Goal: Book appointment/travel/reservation

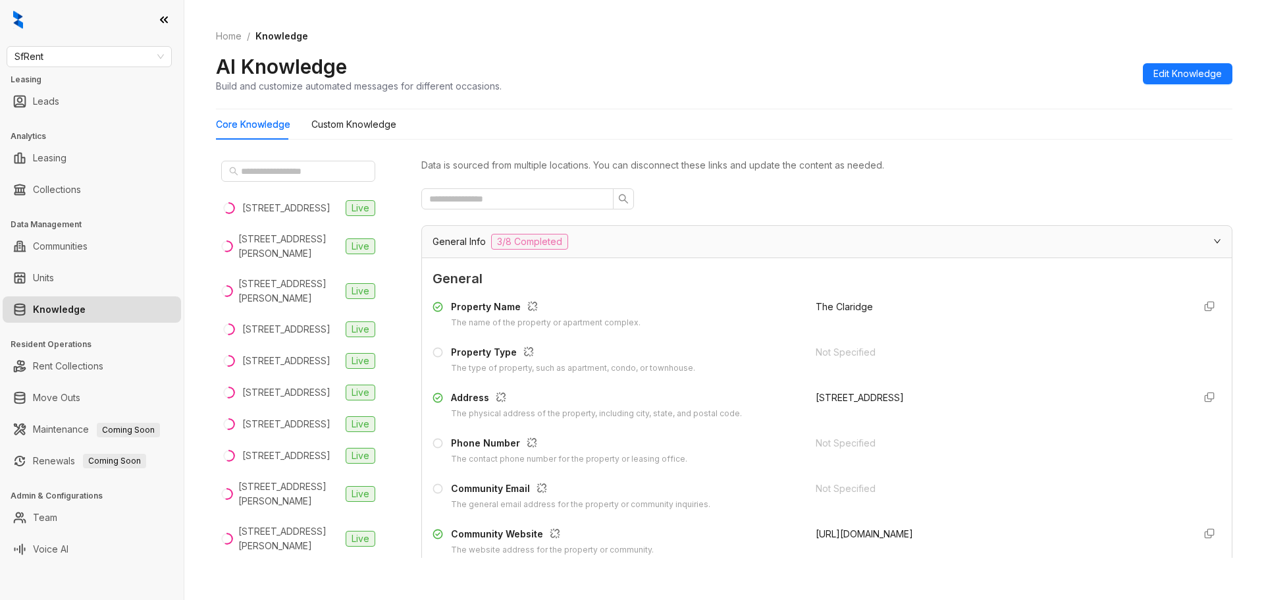
click at [54, 313] on link "Knowledge" at bounding box center [59, 309] width 53 height 26
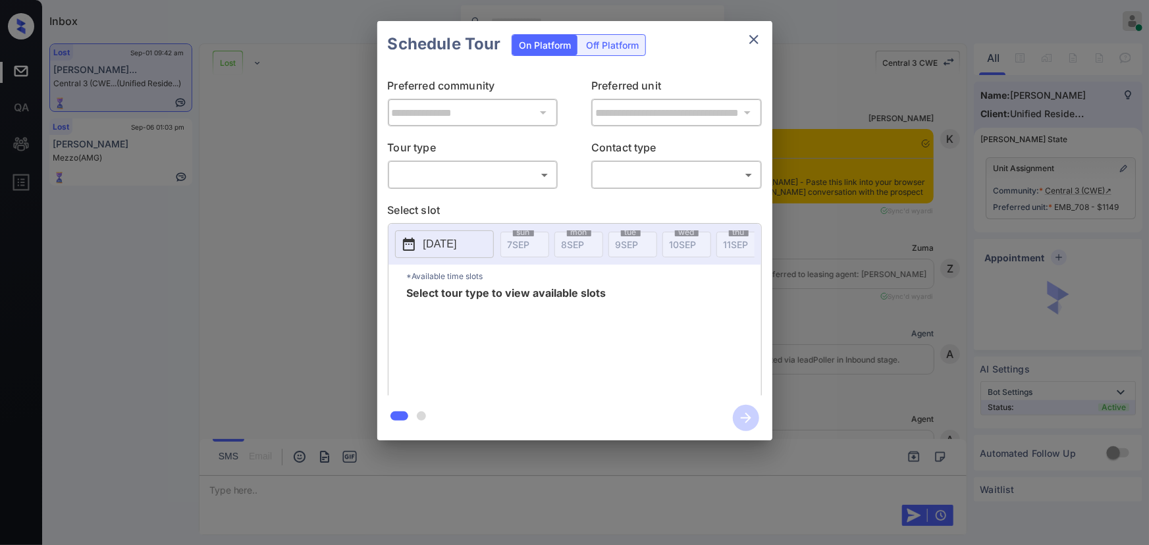
scroll to position [3075, 0]
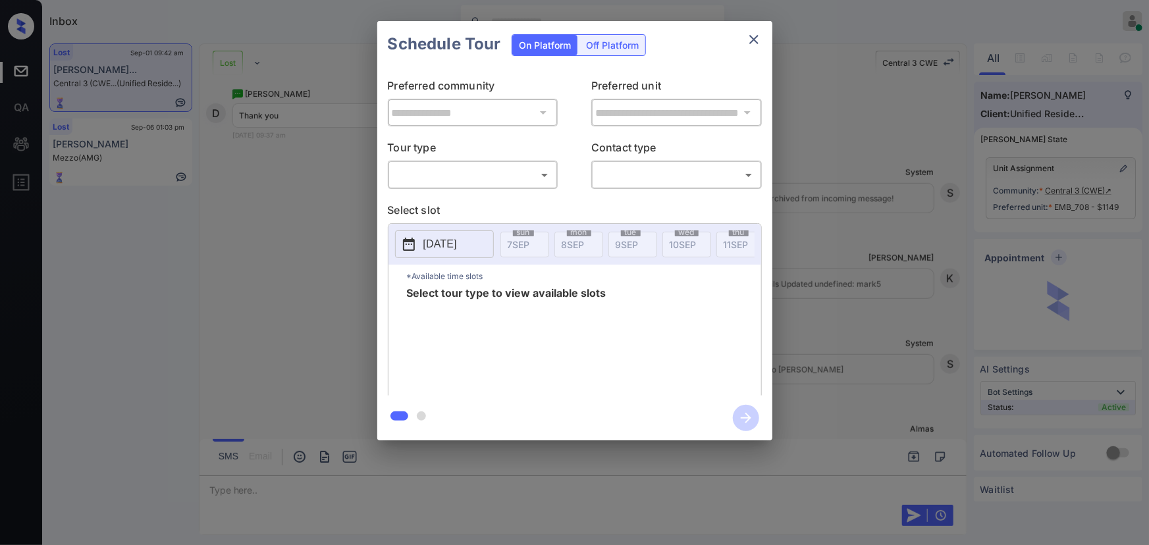
click at [492, 178] on body "Inbox Kenneth Umali Online Set yourself offline Set yourself on break Profile S…" at bounding box center [574, 272] width 1149 height 545
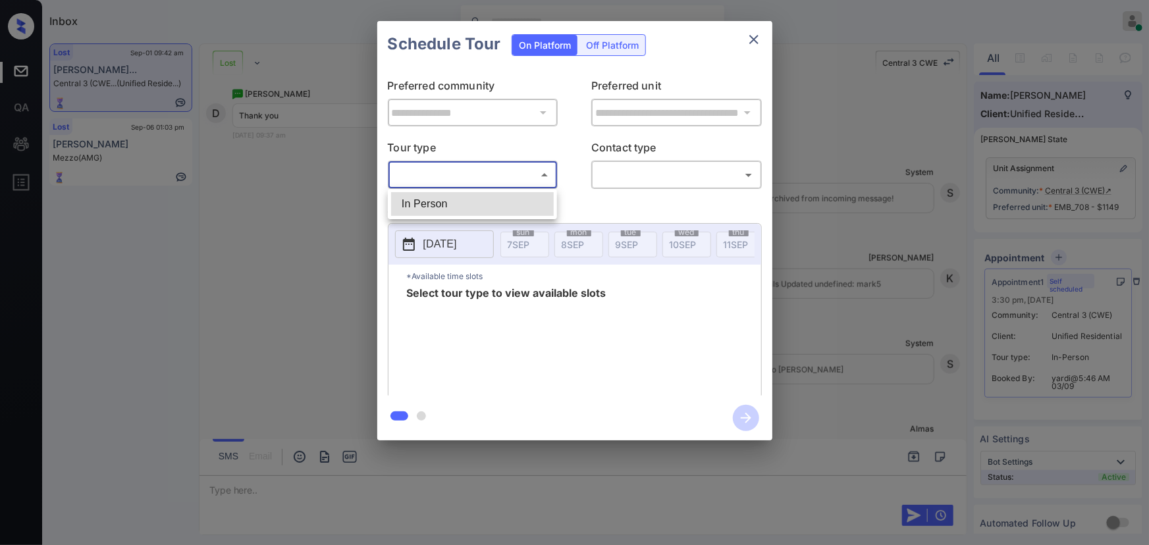
click at [481, 207] on li "In Person" at bounding box center [472, 204] width 163 height 24
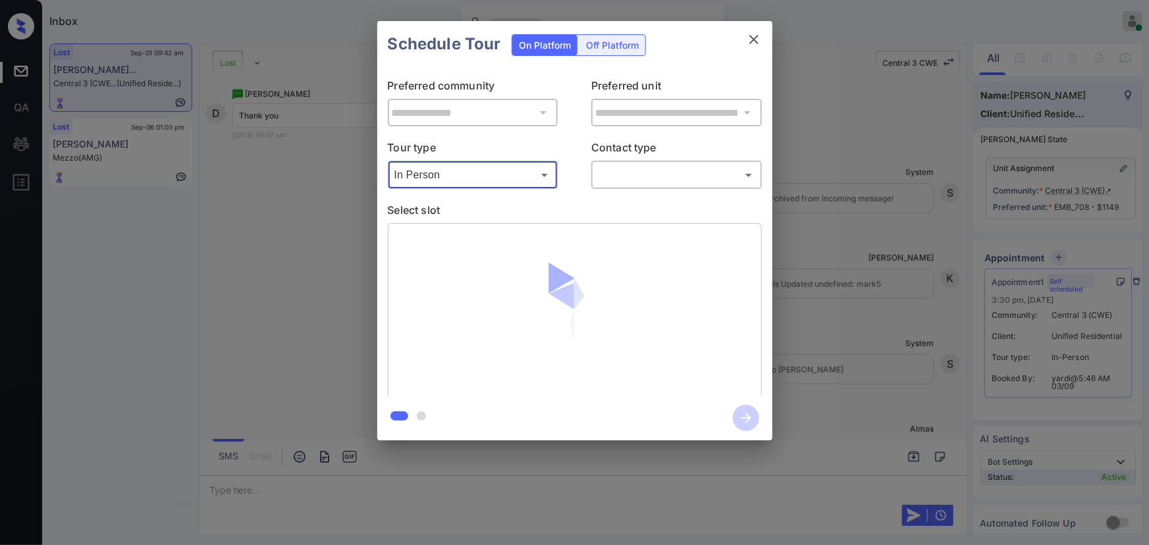
type input "********"
click at [664, 176] on body "Inbox Kenneth Umali Online Set yourself offline Set yourself on break Profile S…" at bounding box center [574, 272] width 1149 height 545
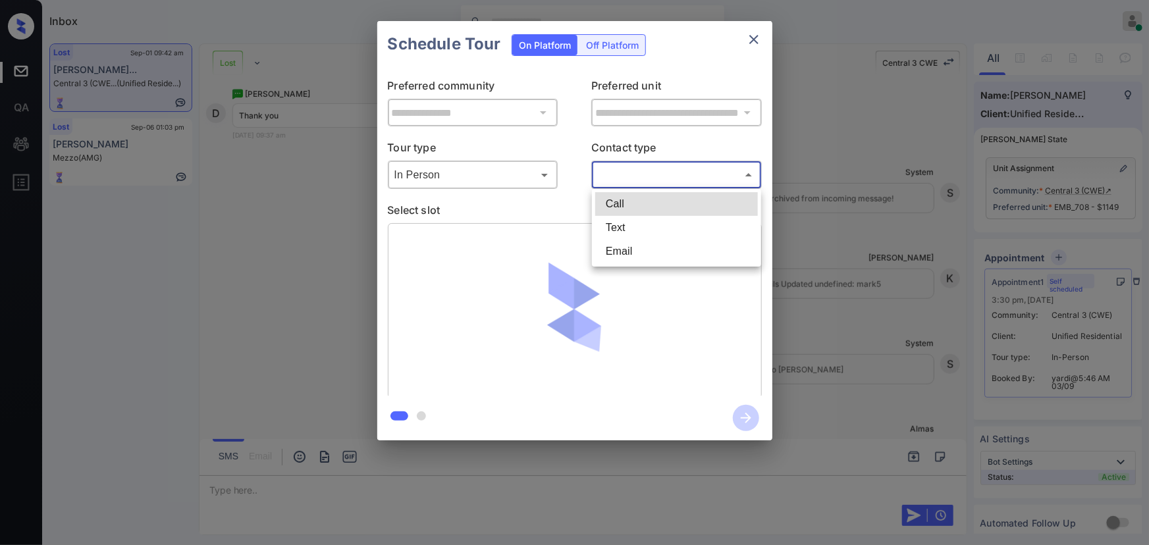
click at [620, 232] on li "Text" at bounding box center [676, 228] width 163 height 24
type input "****"
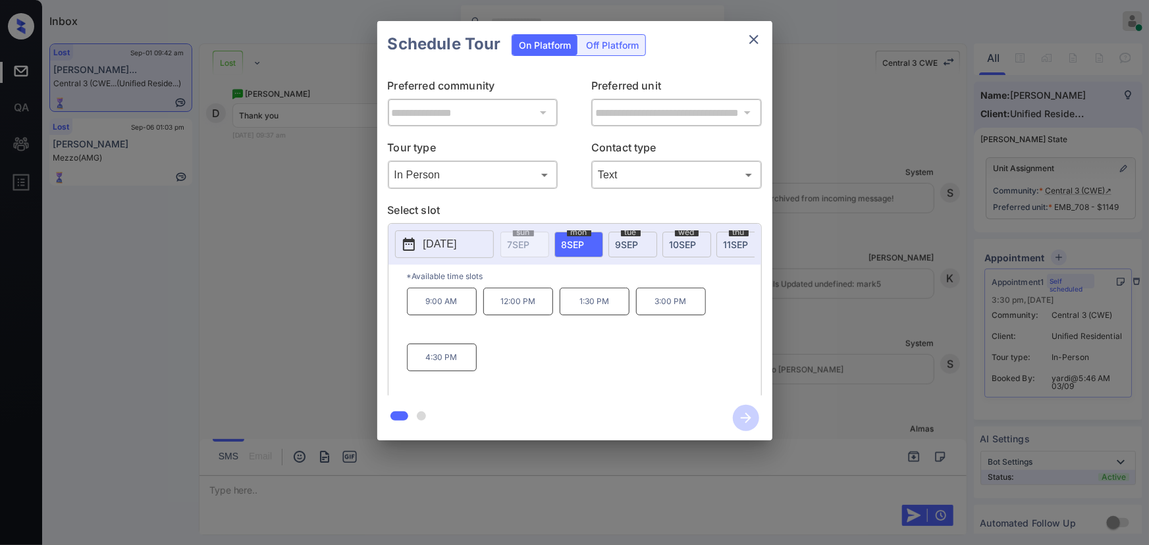
click at [577, 242] on span "8 SEP" at bounding box center [573, 244] width 23 height 11
click at [865, 265] on div "**********" at bounding box center [574, 231] width 1149 height 462
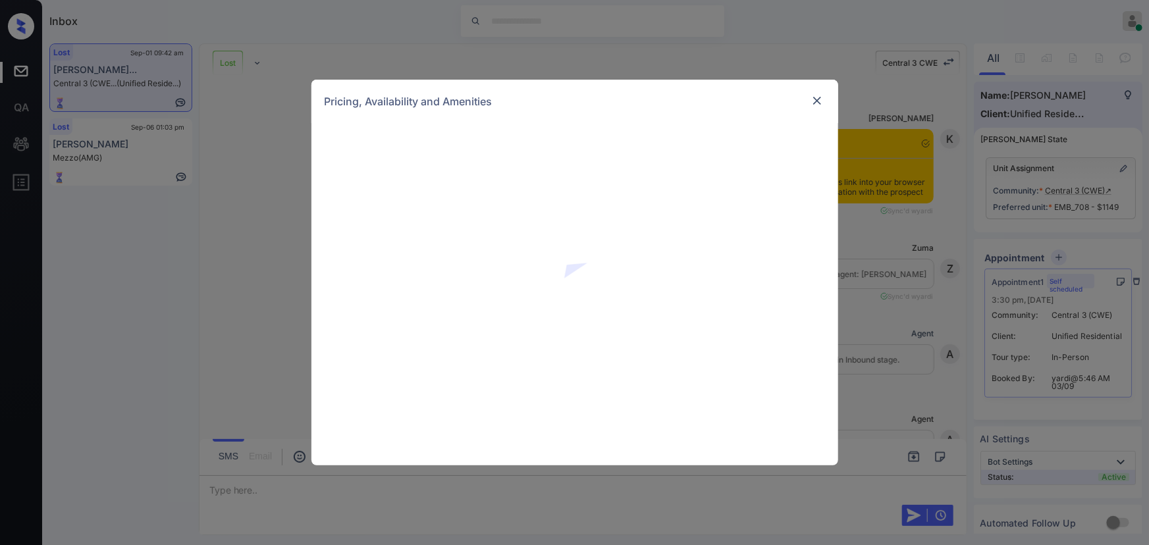
scroll to position [1878, 0]
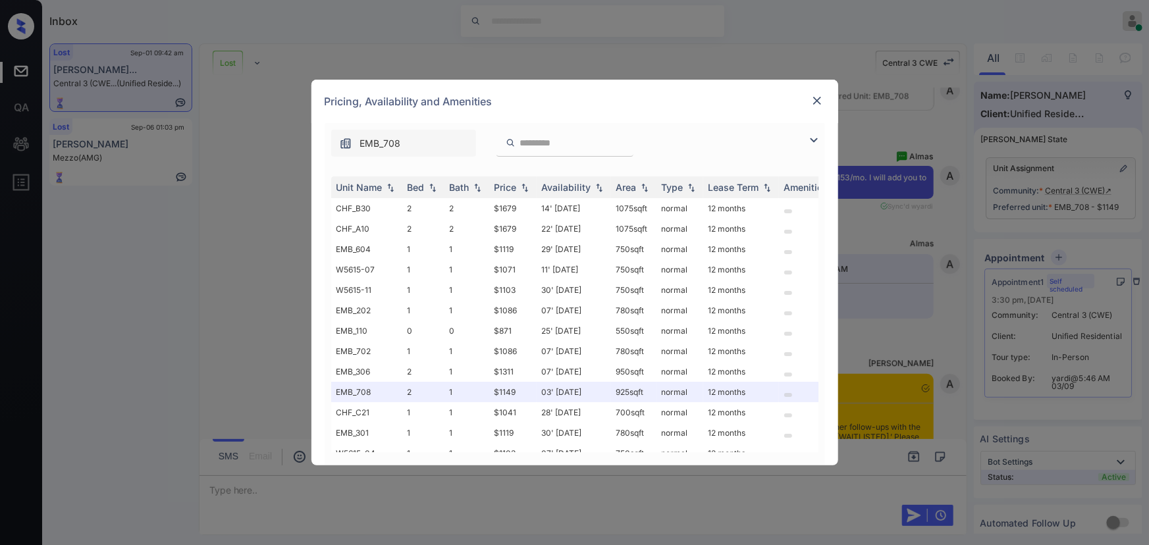
click at [821, 100] on img at bounding box center [816, 100] width 13 height 13
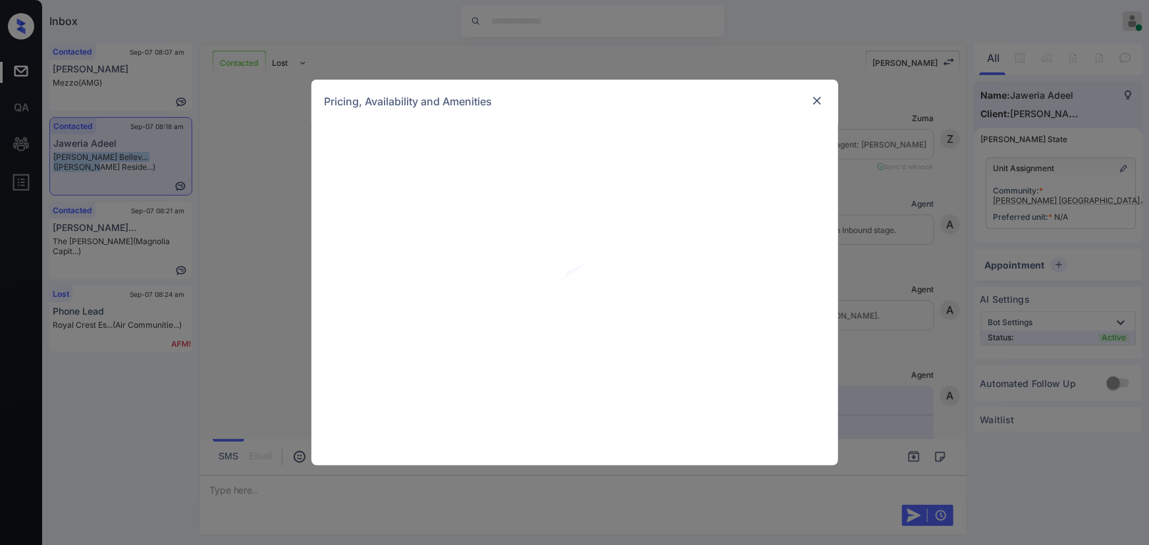
scroll to position [792, 0]
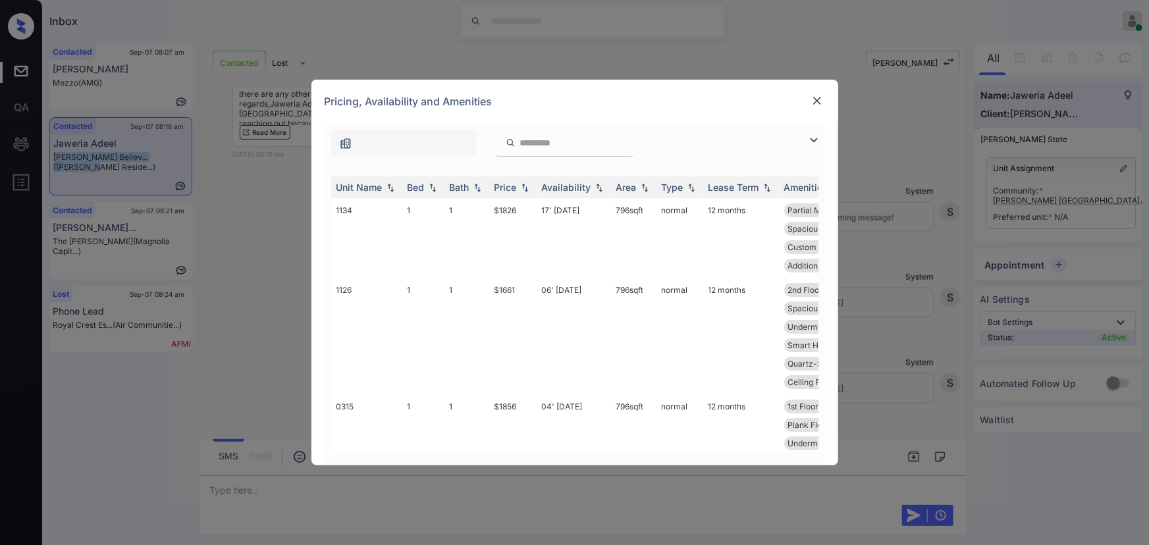
click at [816, 139] on img at bounding box center [814, 140] width 16 height 16
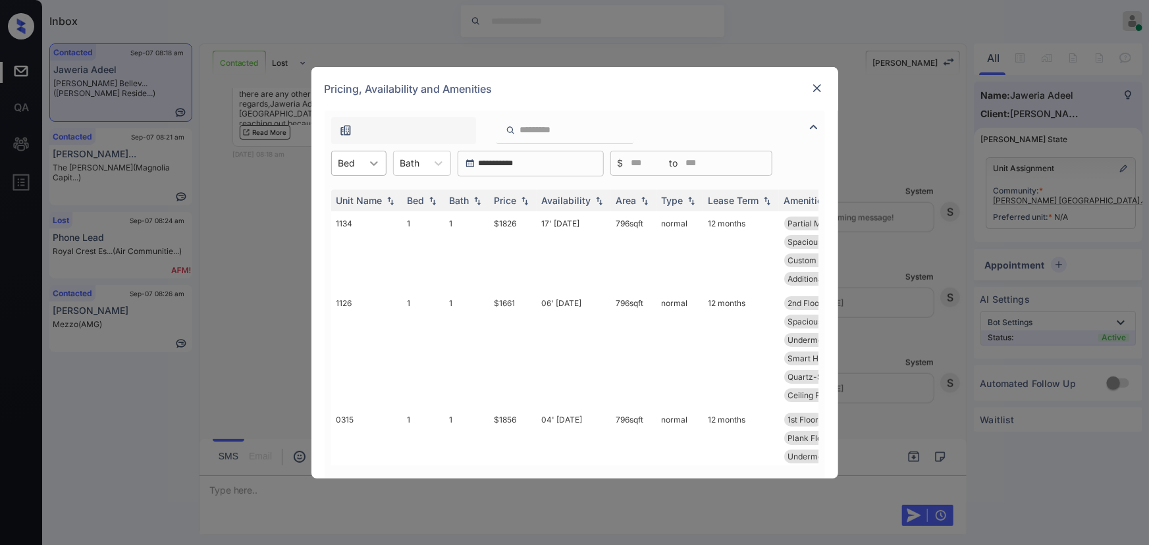
click at [378, 163] on icon at bounding box center [373, 163] width 13 height 13
click at [365, 190] on div "1" at bounding box center [358, 196] width 55 height 24
click at [441, 161] on icon at bounding box center [445, 163] width 8 height 5
drag, startPoint x: 421, startPoint y: 198, endPoint x: 454, endPoint y: 199, distance: 32.9
click at [423, 198] on div "1" at bounding box center [429, 196] width 58 height 24
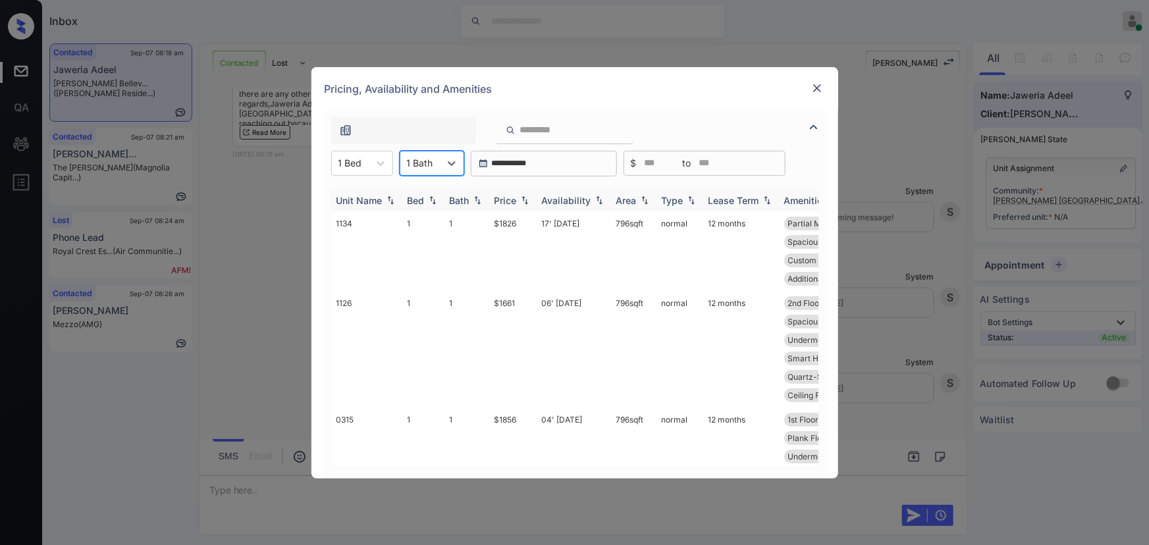
click at [524, 201] on img at bounding box center [524, 200] width 13 height 9
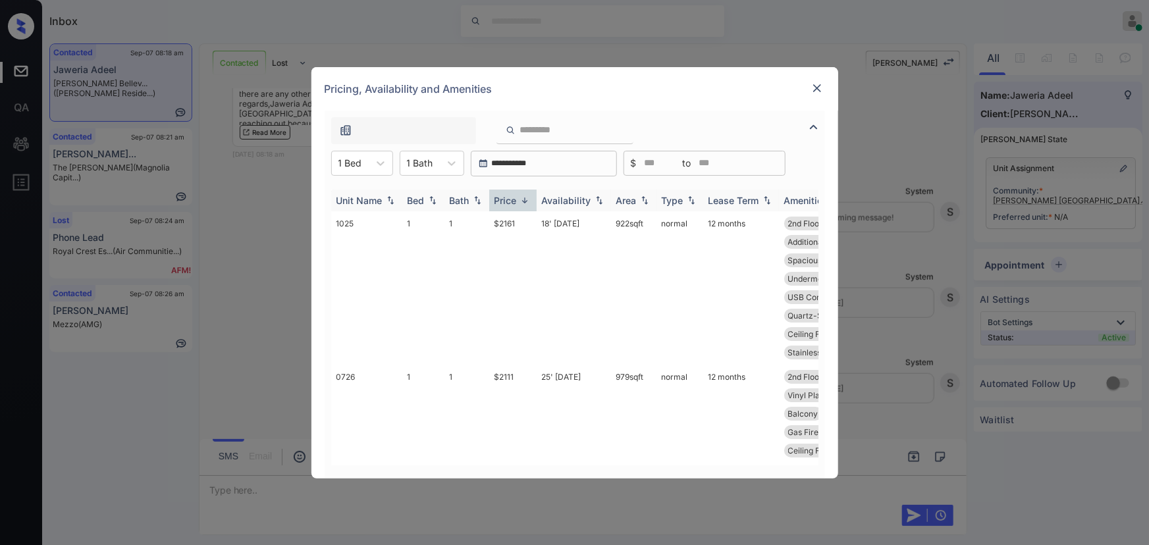
click at [525, 201] on img at bounding box center [524, 201] width 13 height 10
click at [584, 225] on td "06' Aug 25" at bounding box center [574, 269] width 74 height 117
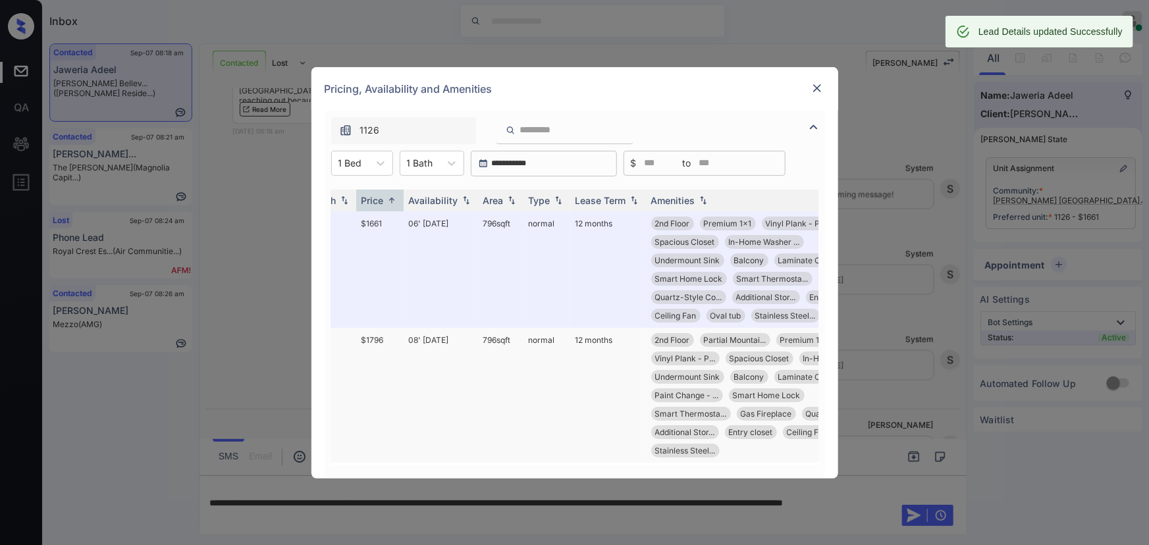
scroll to position [0, 137]
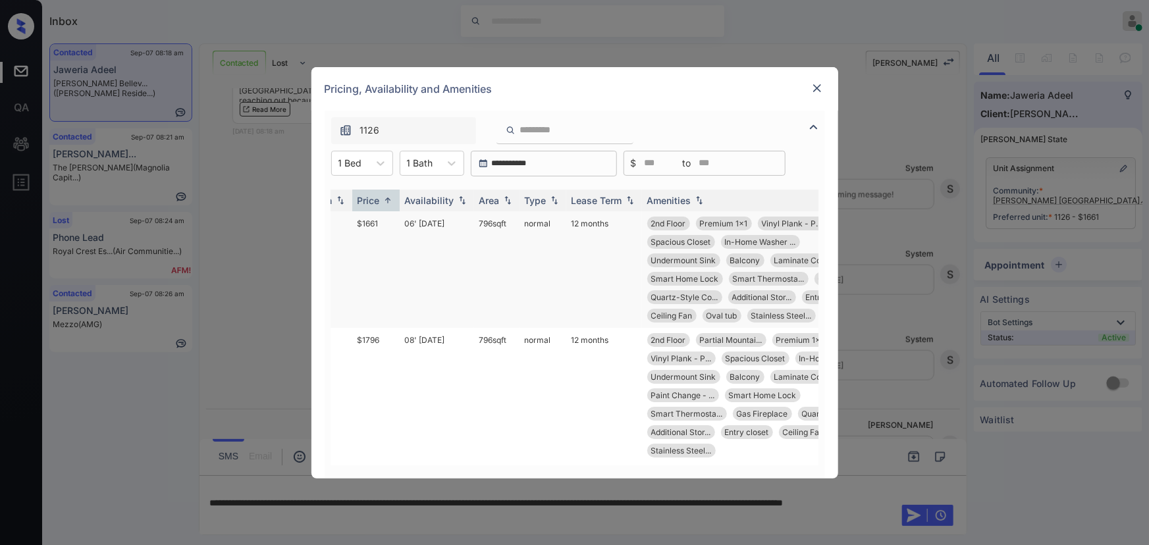
copy td "796 sqft"
drag, startPoint x: 509, startPoint y: 222, endPoint x: 477, endPoint y: 223, distance: 32.3
click at [477, 223] on td "796 sqft" at bounding box center [496, 269] width 45 height 117
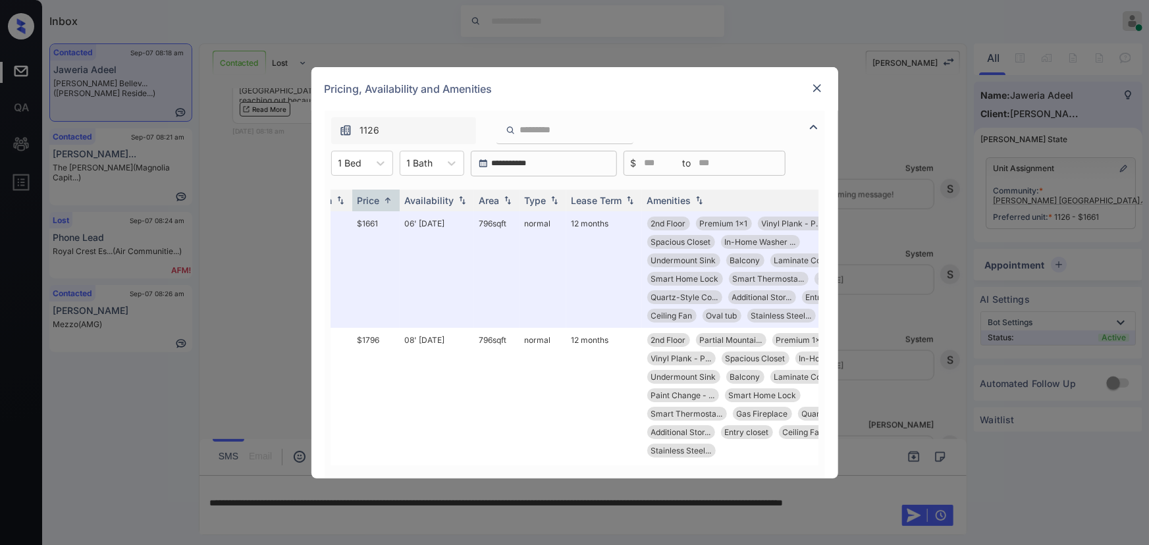
click at [816, 88] on img at bounding box center [816, 88] width 13 height 13
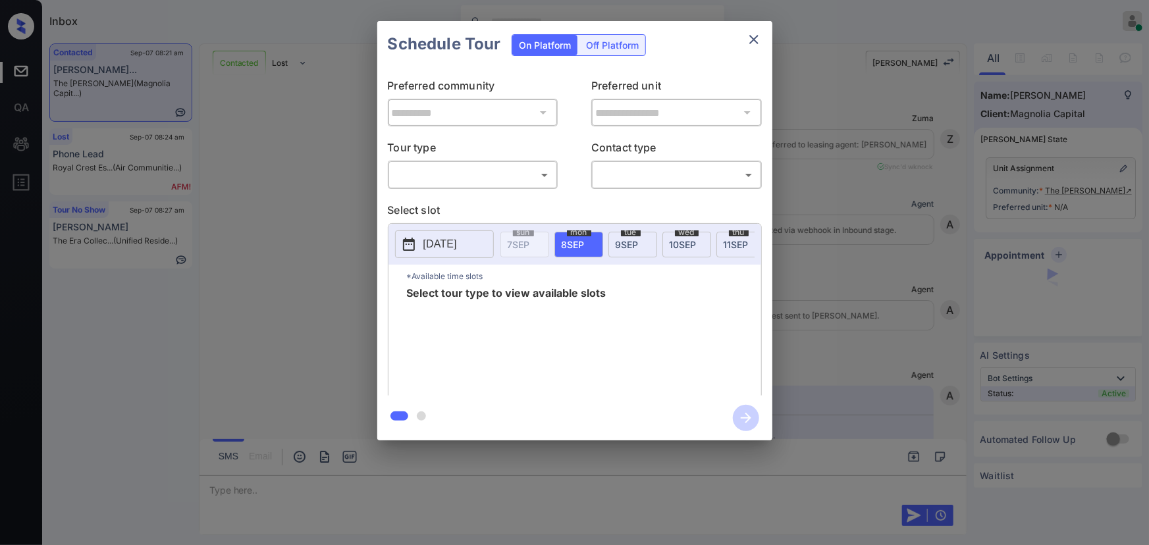
scroll to position [718, 0]
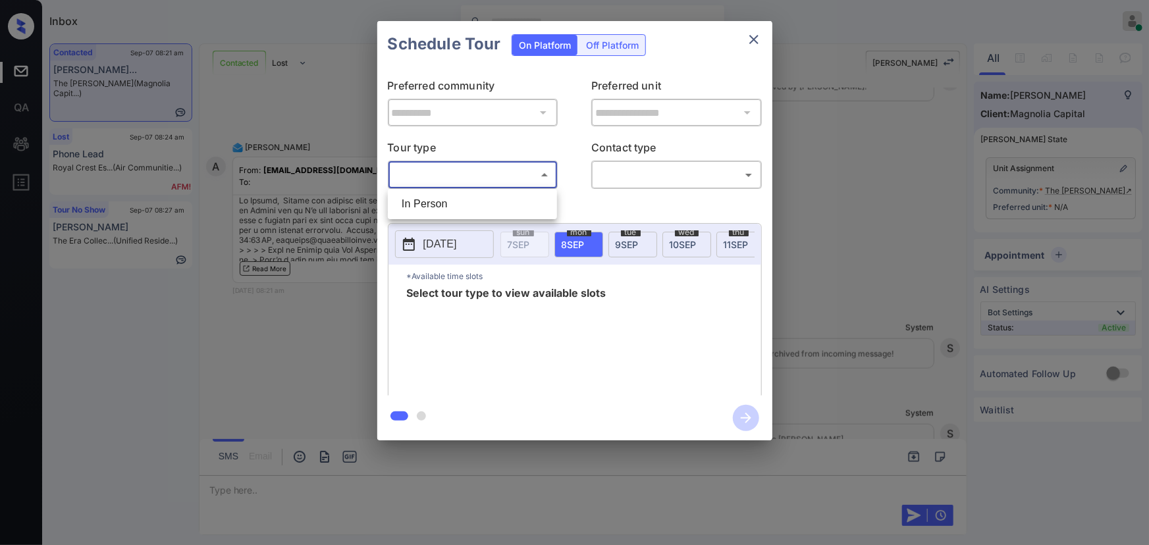
click at [512, 178] on body "Inbox [PERSON_NAME] Online Set yourself offline Set yourself on break Profile S…" at bounding box center [574, 272] width 1149 height 545
click at [835, 174] on div at bounding box center [574, 272] width 1149 height 545
click at [685, 483] on div at bounding box center [574, 272] width 1149 height 545
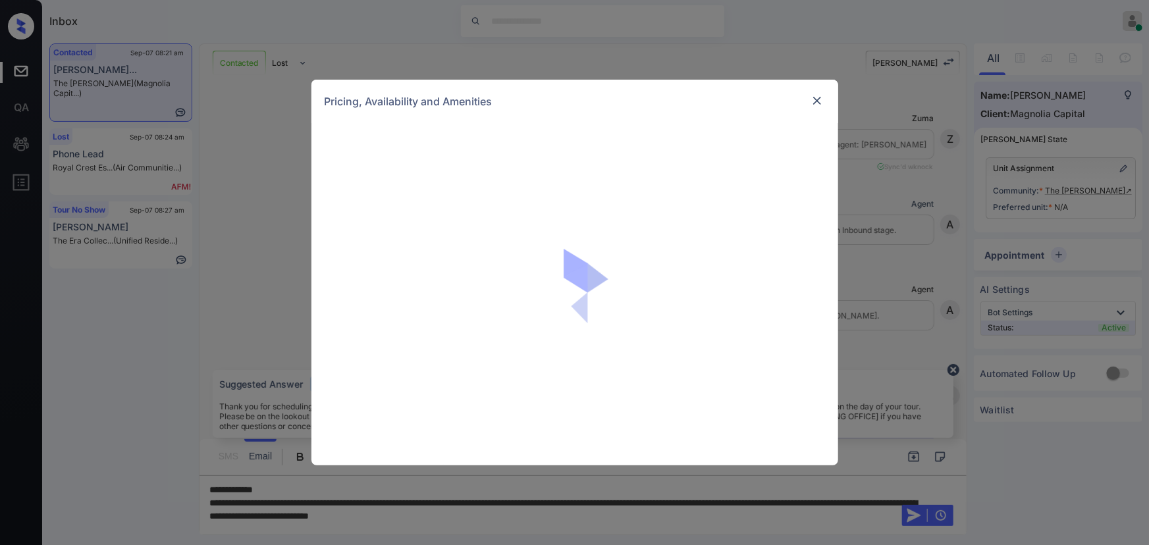
scroll to position [650, 0]
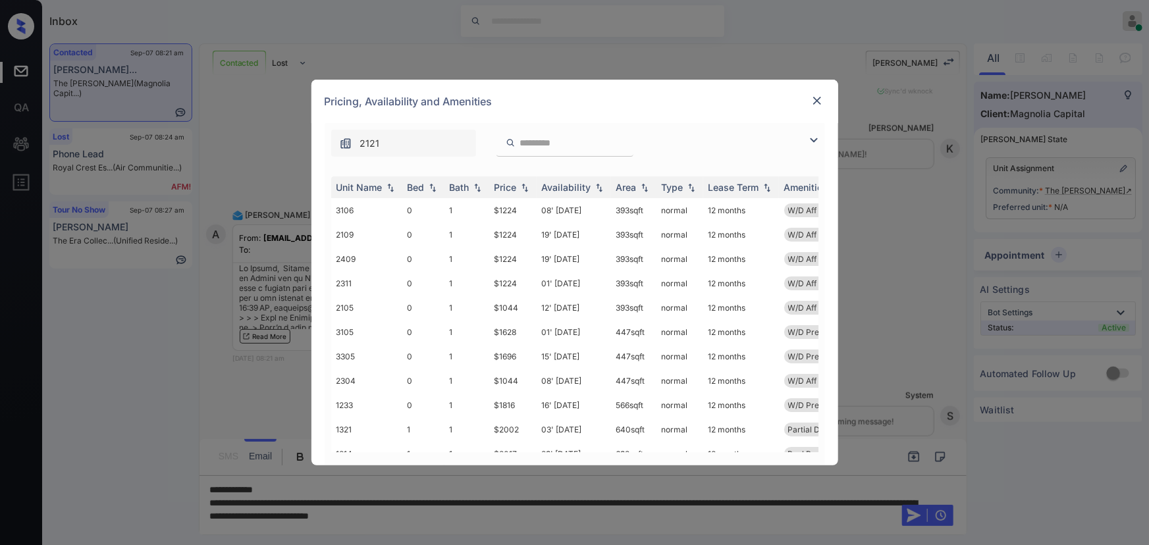
click at [814, 136] on img at bounding box center [814, 140] width 16 height 16
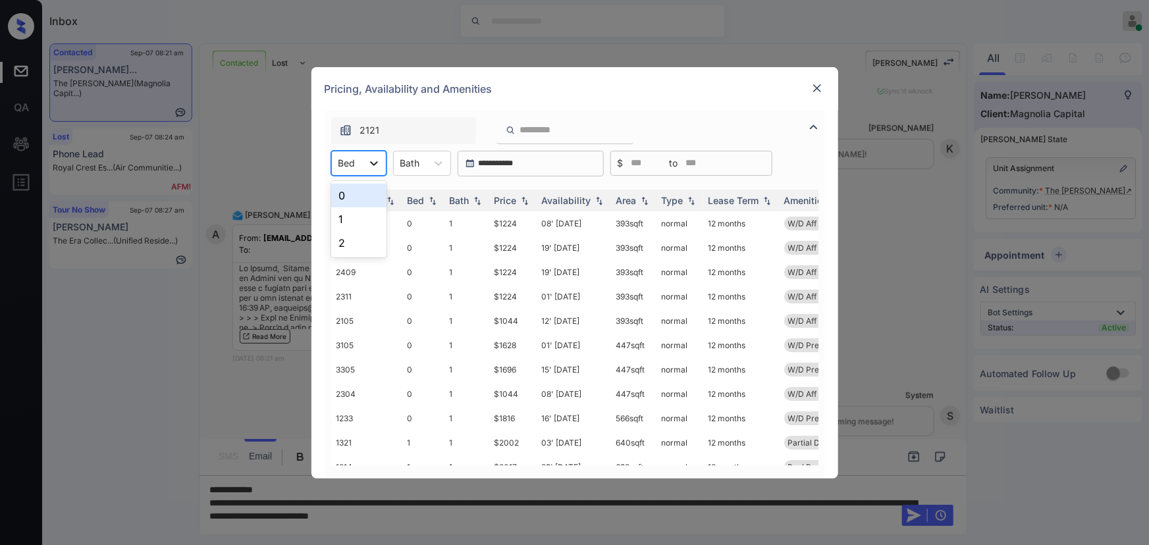
click at [368, 161] on icon at bounding box center [373, 163] width 13 height 13
drag, startPoint x: 340, startPoint y: 215, endPoint x: 436, endPoint y: 158, distance: 111.3
click at [341, 213] on div "1" at bounding box center [358, 219] width 55 height 24
click at [436, 158] on div at bounding box center [445, 163] width 24 height 24
click at [421, 198] on div "1" at bounding box center [429, 196] width 58 height 24
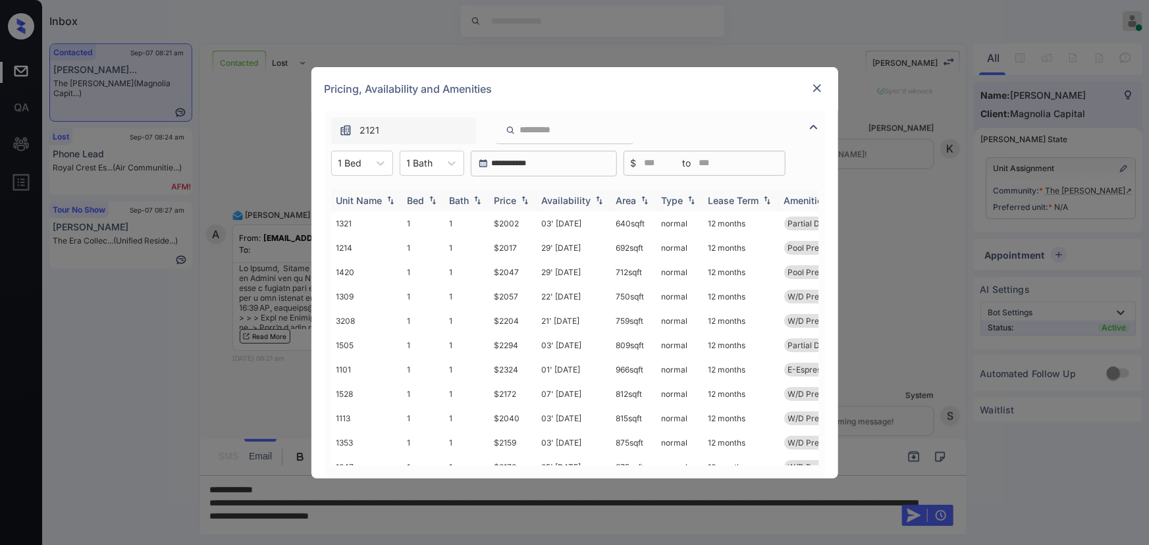
click at [527, 202] on img at bounding box center [524, 200] width 13 height 9
click at [527, 202] on img at bounding box center [524, 201] width 13 height 10
copy td "851 sqft"
drag, startPoint x: 645, startPoint y: 220, endPoint x: 606, endPoint y: 221, distance: 38.2
click at [611, 222] on td "851 sqft" at bounding box center [633, 223] width 45 height 24
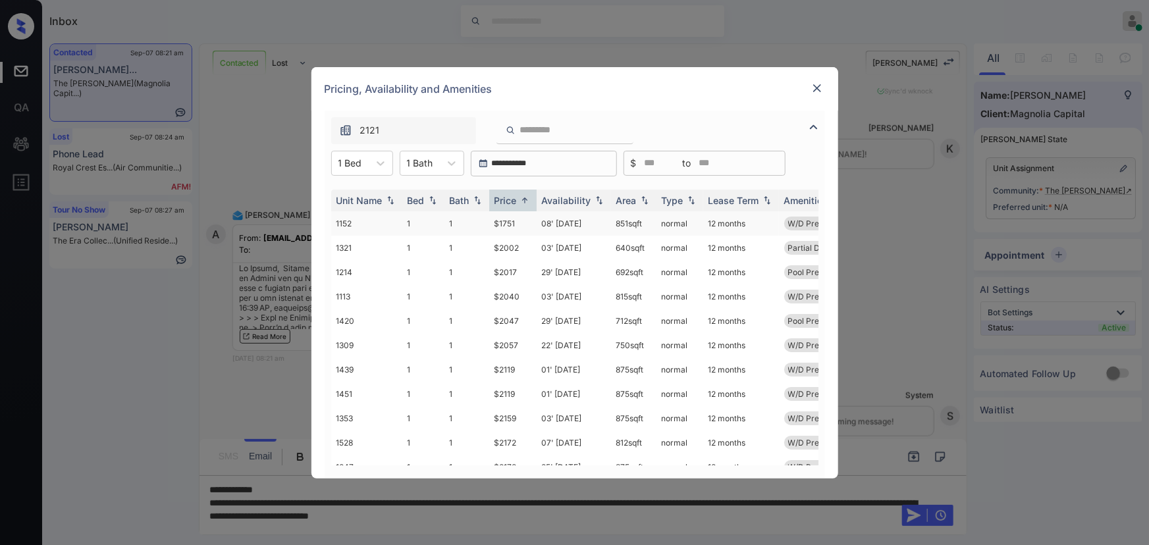
click at [494, 224] on td "$1751" at bounding box center [512, 223] width 47 height 24
click at [495, 224] on td "$1751" at bounding box center [512, 223] width 47 height 24
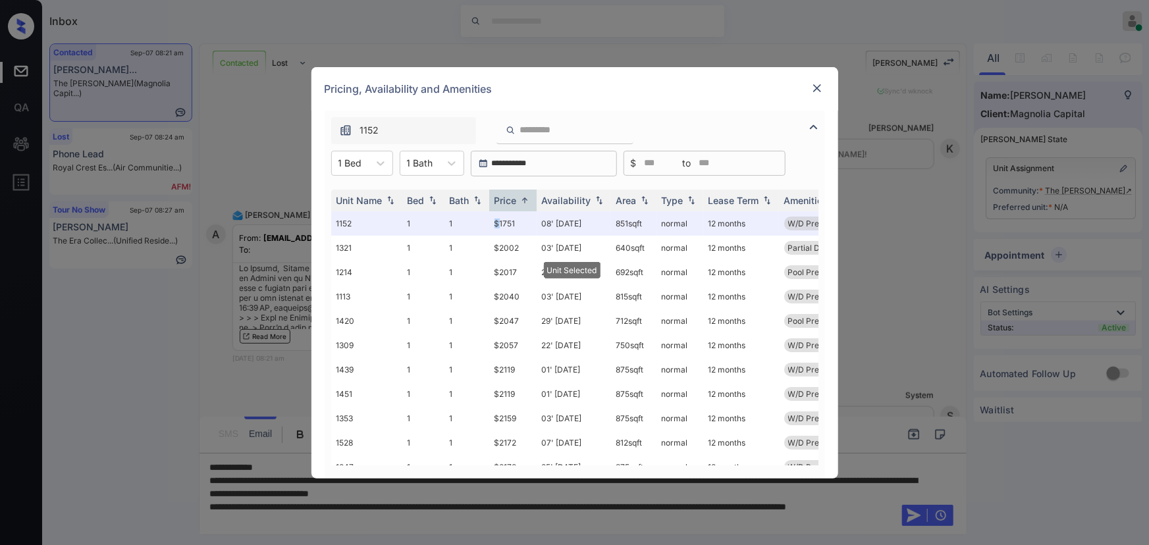
click at [814, 85] on img at bounding box center [816, 88] width 13 height 13
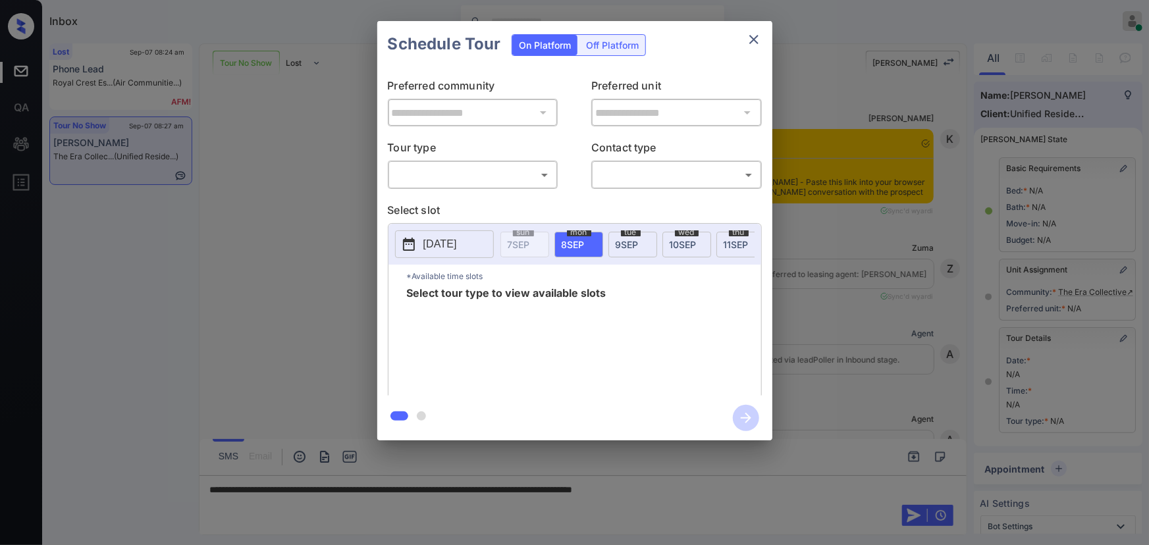
scroll to position [10740, 0]
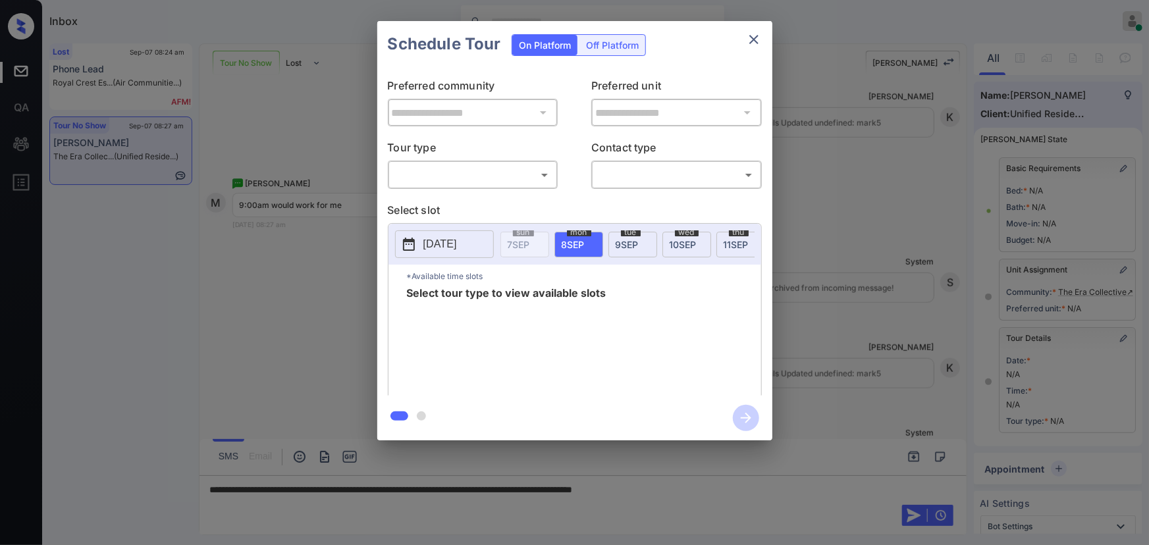
click at [465, 168] on body "Inbox [PERSON_NAME] Online Set yourself offline Set yourself on break Profile S…" at bounding box center [574, 272] width 1149 height 545
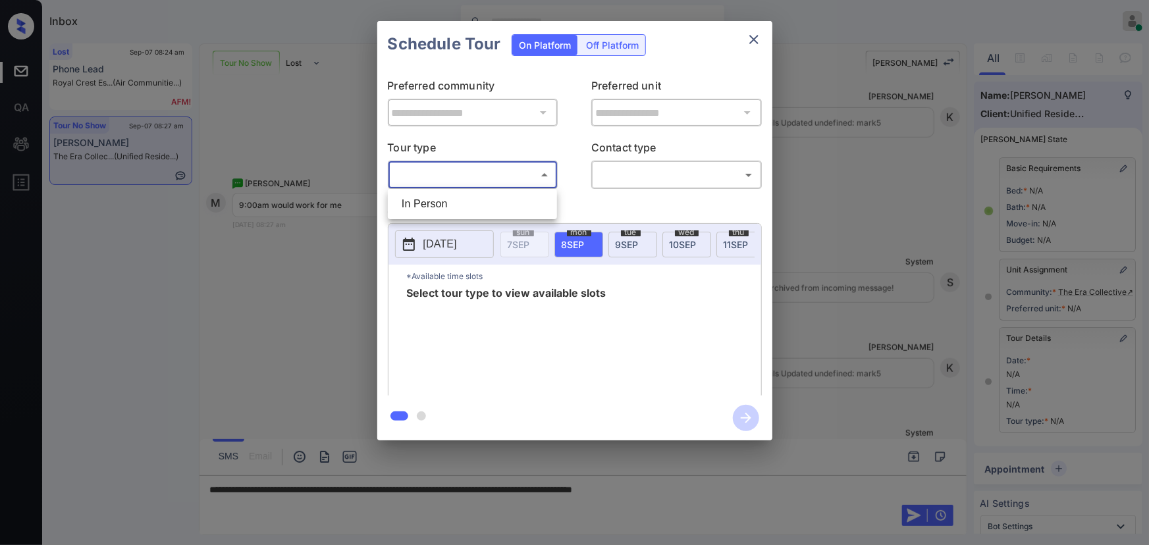
click at [448, 204] on li "In Person" at bounding box center [472, 204] width 163 height 24
type input "********"
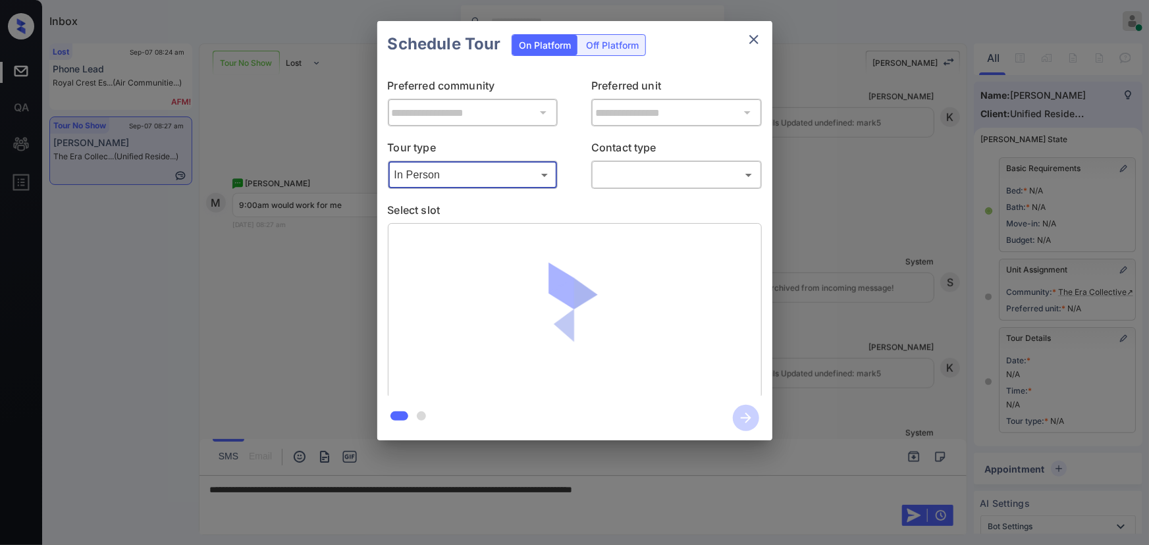
click at [624, 178] on body "Inbox [PERSON_NAME] Online Set yourself offline Set yourself on break Profile S…" at bounding box center [574, 272] width 1149 height 545
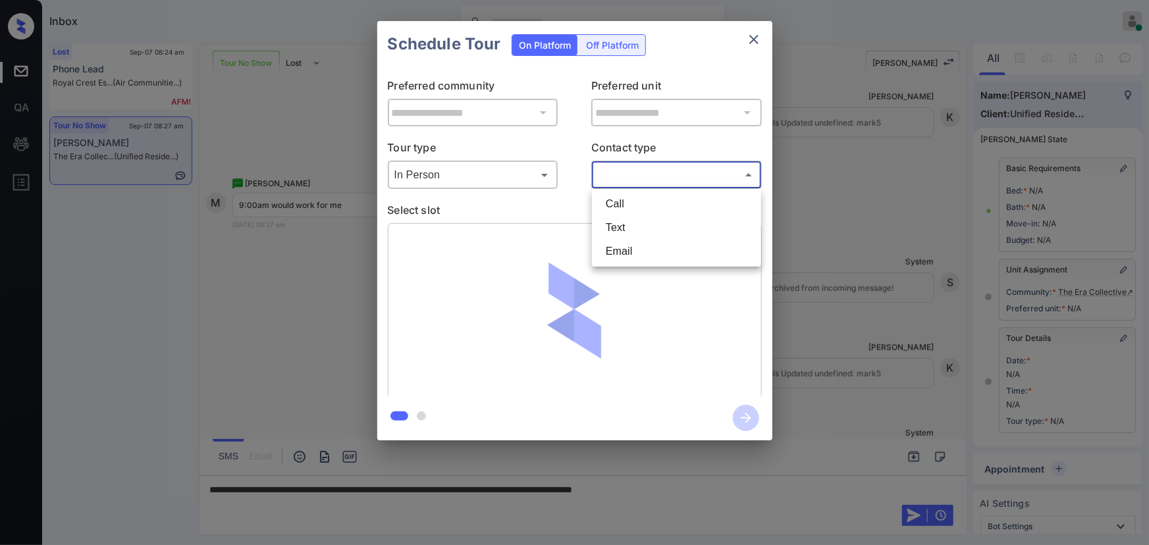
click at [628, 232] on li "Text" at bounding box center [676, 228] width 163 height 24
type input "****"
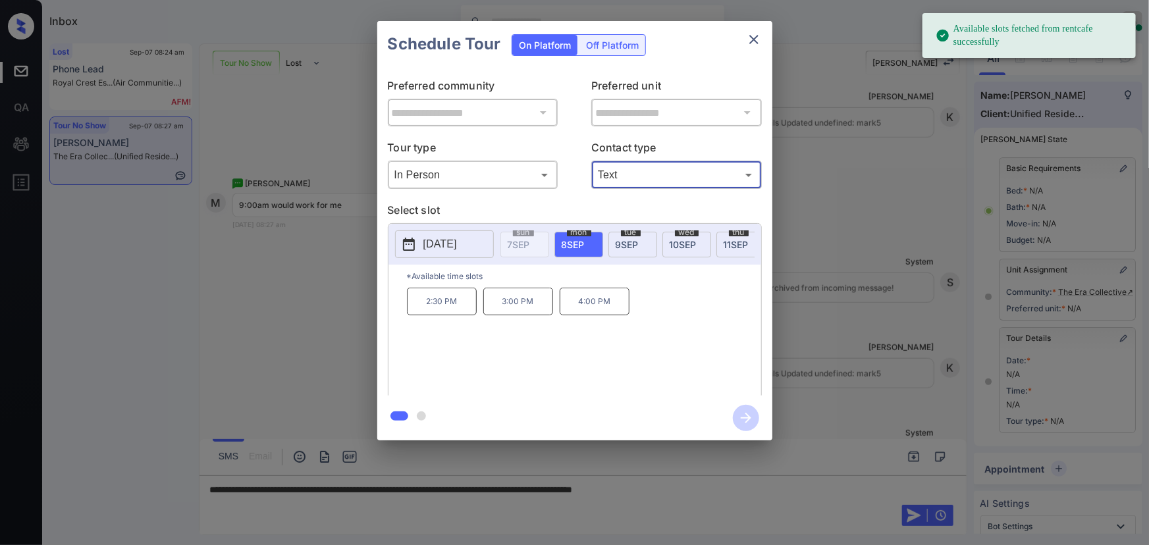
click at [625, 243] on span "9 SEP" at bounding box center [627, 244] width 23 height 11
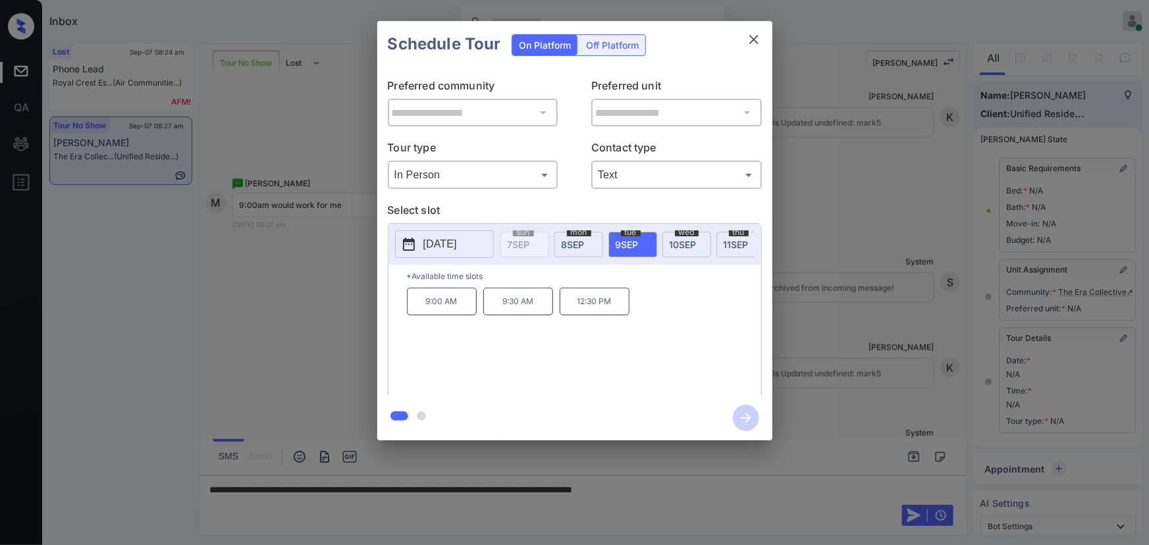
click at [460, 309] on p "9:00 AM" at bounding box center [442, 302] width 70 height 28
drag, startPoint x: 906, startPoint y: 507, endPoint x: 920, endPoint y: 502, distance: 15.4
click at [920, 502] on div at bounding box center [574, 272] width 1149 height 545
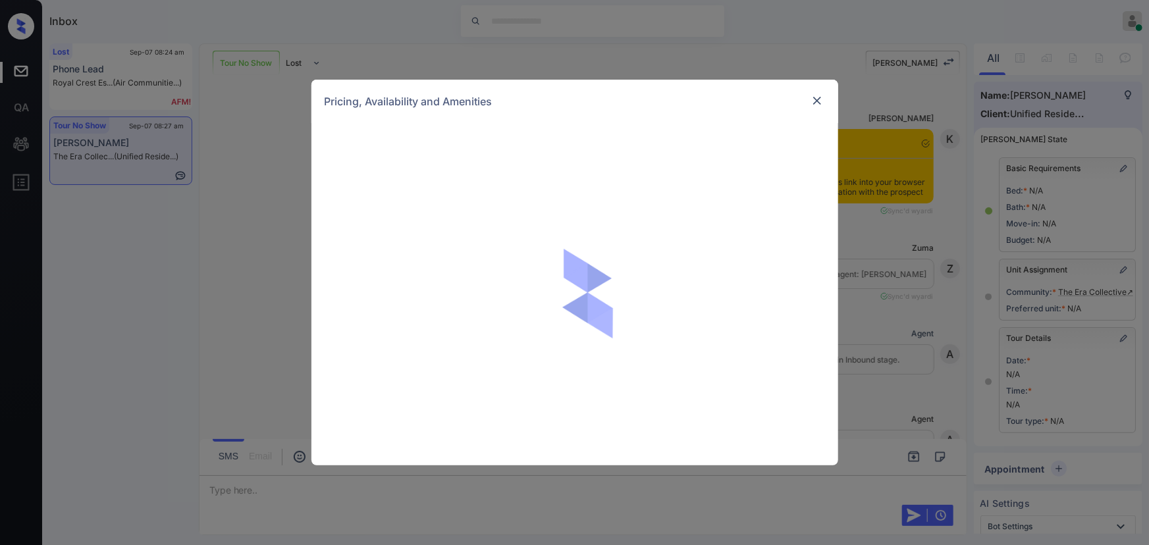
scroll to position [120, 0]
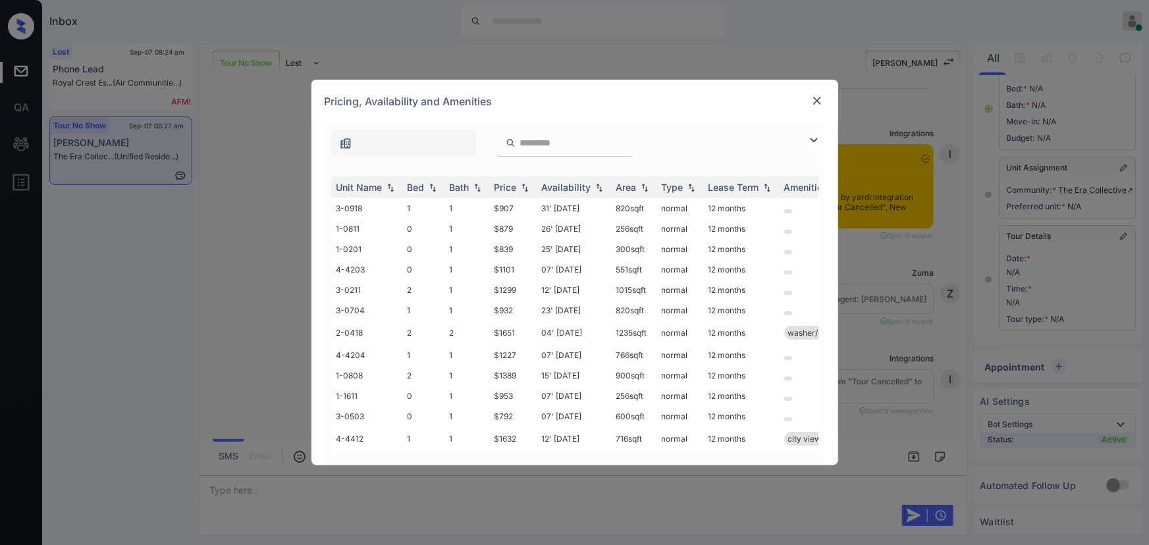
click at [814, 141] on img at bounding box center [814, 140] width 16 height 16
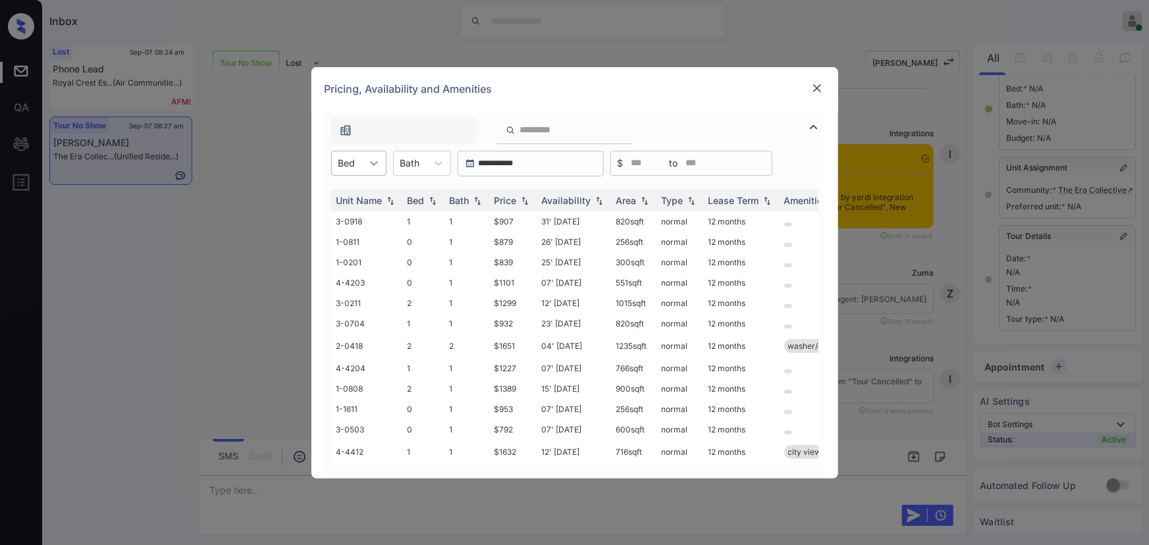
click at [373, 161] on icon at bounding box center [373, 163] width 13 height 13
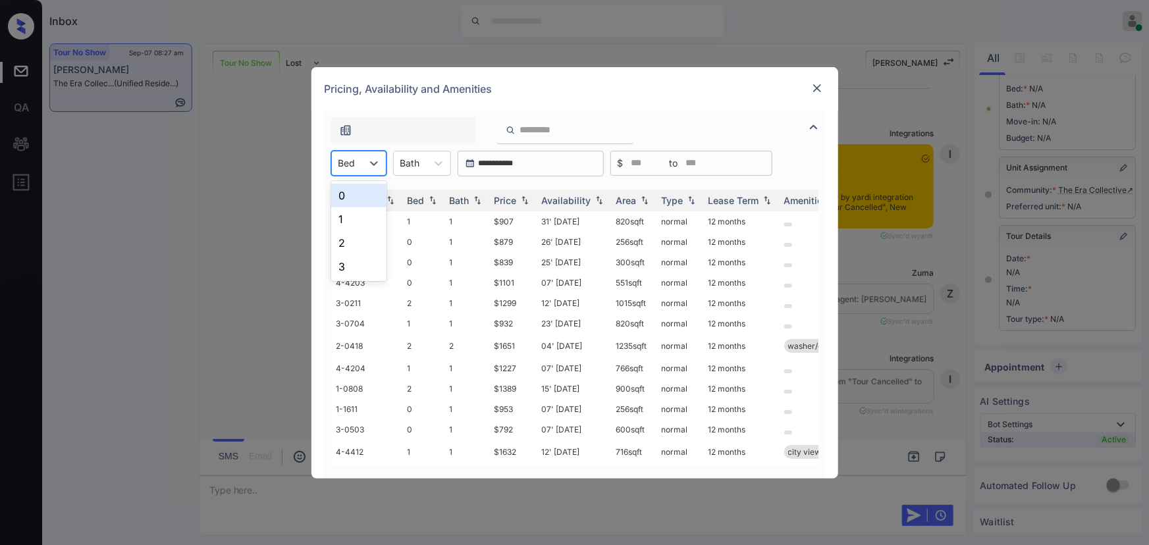
click at [354, 217] on div "1" at bounding box center [358, 219] width 55 height 24
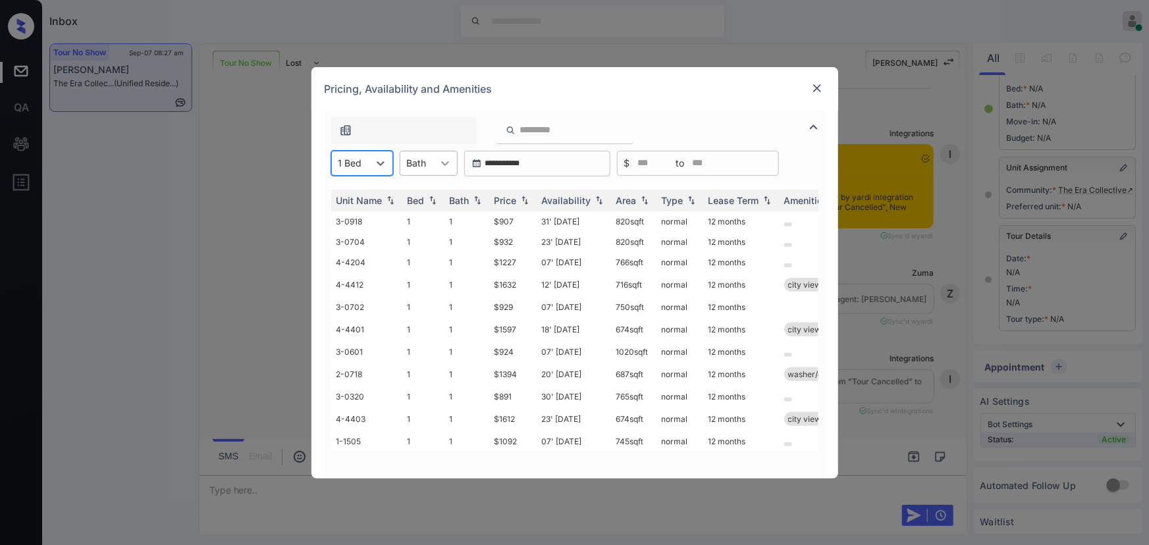
click at [442, 159] on icon at bounding box center [444, 163] width 13 height 13
click at [422, 195] on div "1" at bounding box center [429, 196] width 58 height 24
click at [527, 203] on img at bounding box center [524, 200] width 13 height 9
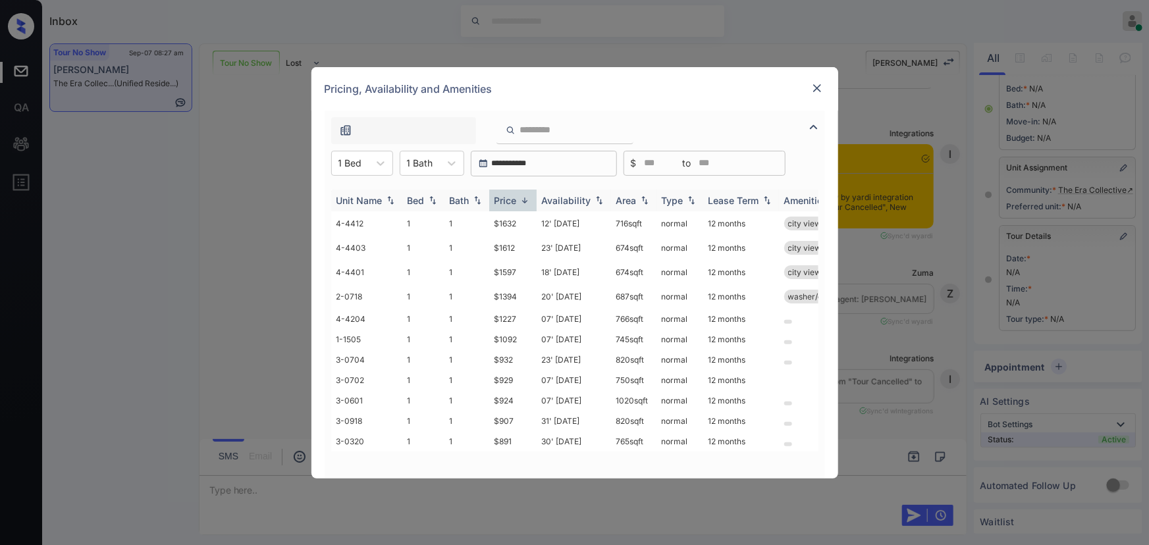
click at [527, 202] on img at bounding box center [524, 201] width 13 height 10
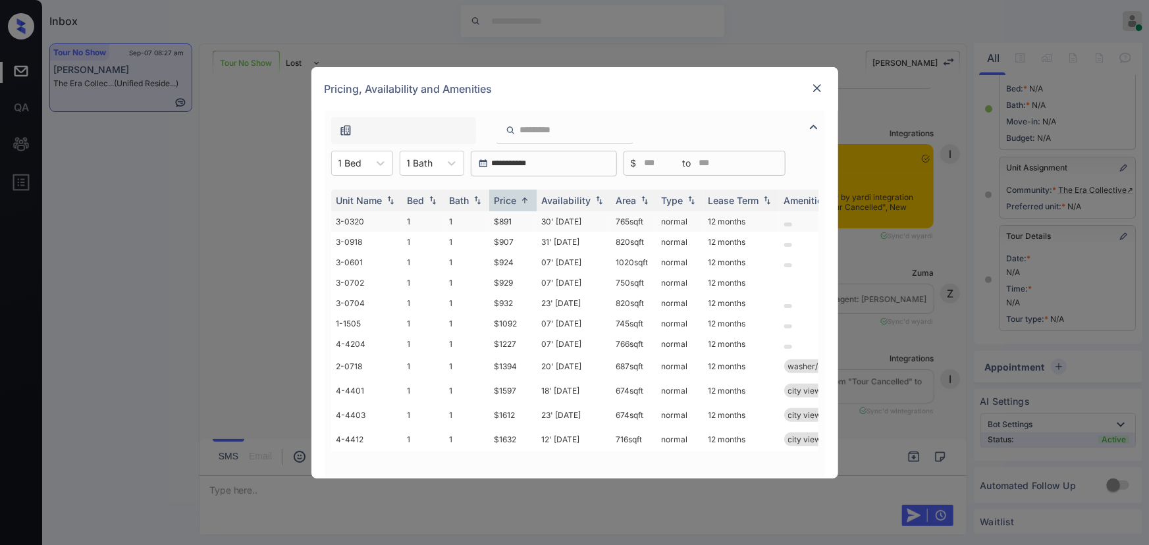
click at [508, 219] on td "$891" at bounding box center [512, 221] width 47 height 20
click at [572, 223] on td "30' Sep 25" at bounding box center [574, 221] width 74 height 20
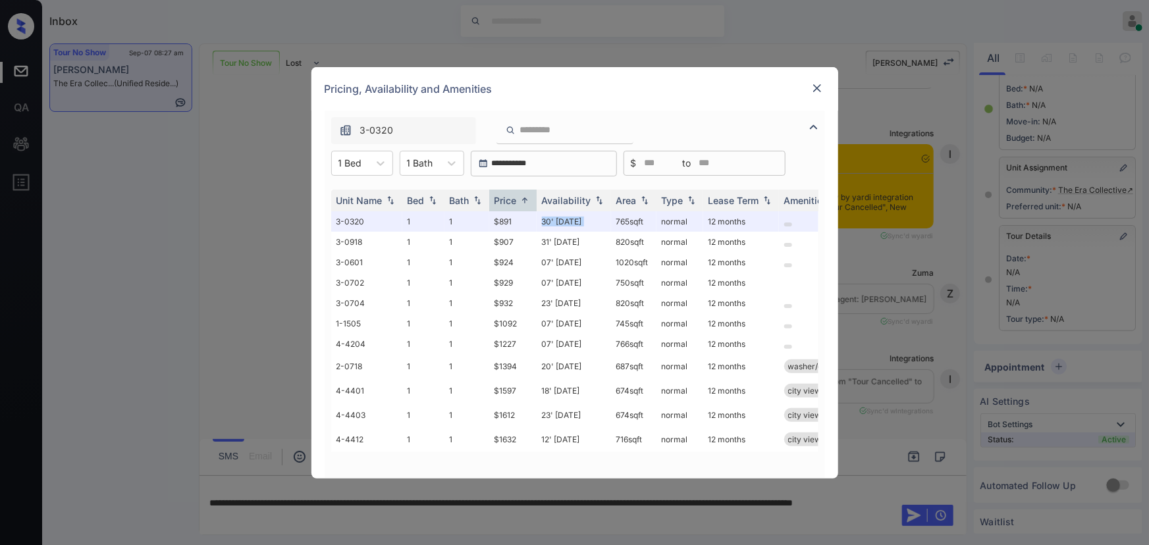
click at [814, 86] on img at bounding box center [816, 88] width 13 height 13
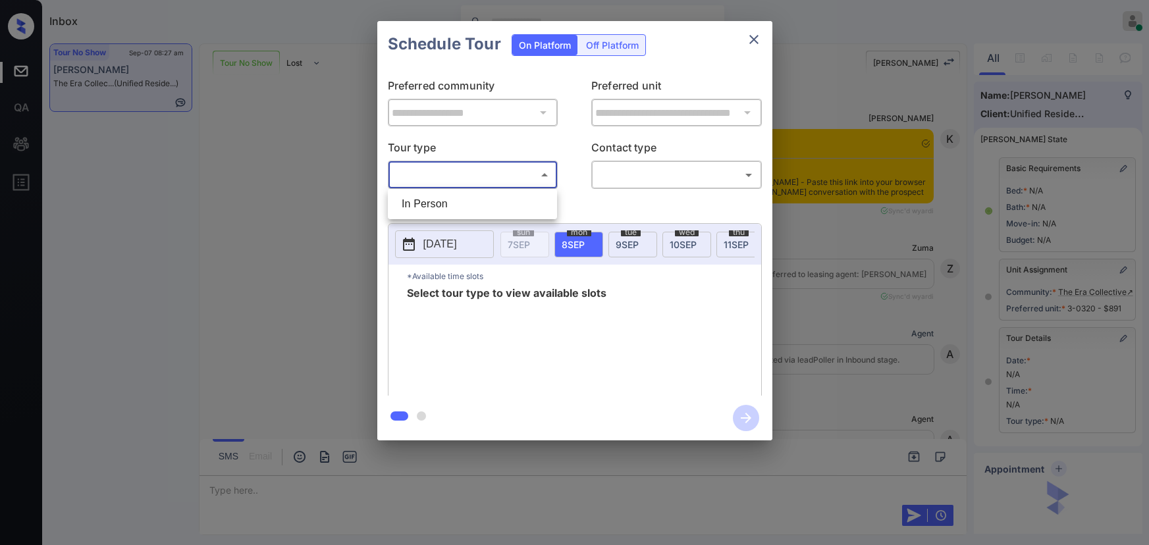
click at [465, 180] on body "Inbox Kenneth Umali Online Set yourself offline Set yourself on break Profile S…" at bounding box center [574, 272] width 1149 height 545
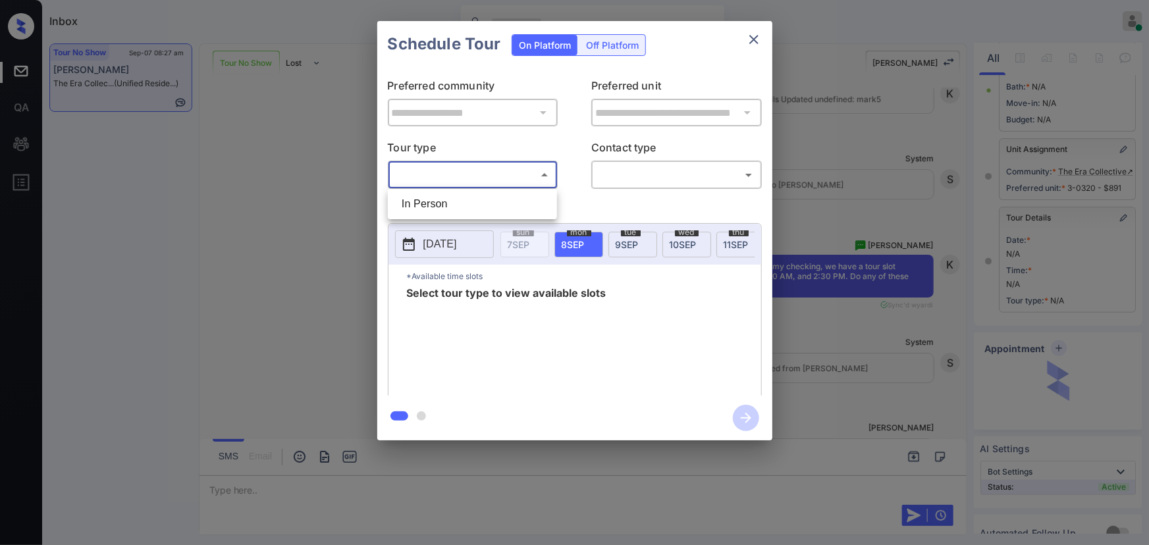
drag, startPoint x: 454, startPoint y: 203, endPoint x: 566, endPoint y: 182, distance: 113.2
click at [454, 203] on li "In Person" at bounding box center [472, 204] width 163 height 24
type input "********"
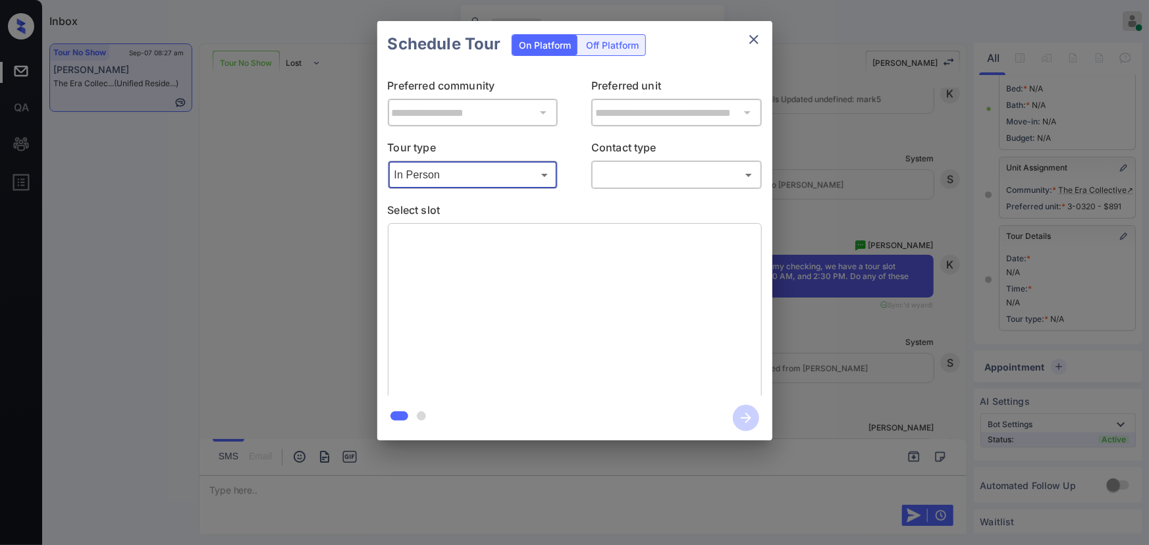
click at [638, 173] on body "Inbox Kenneth Umali Online Set yourself offline Set yourself on break Profile S…" at bounding box center [574, 272] width 1149 height 545
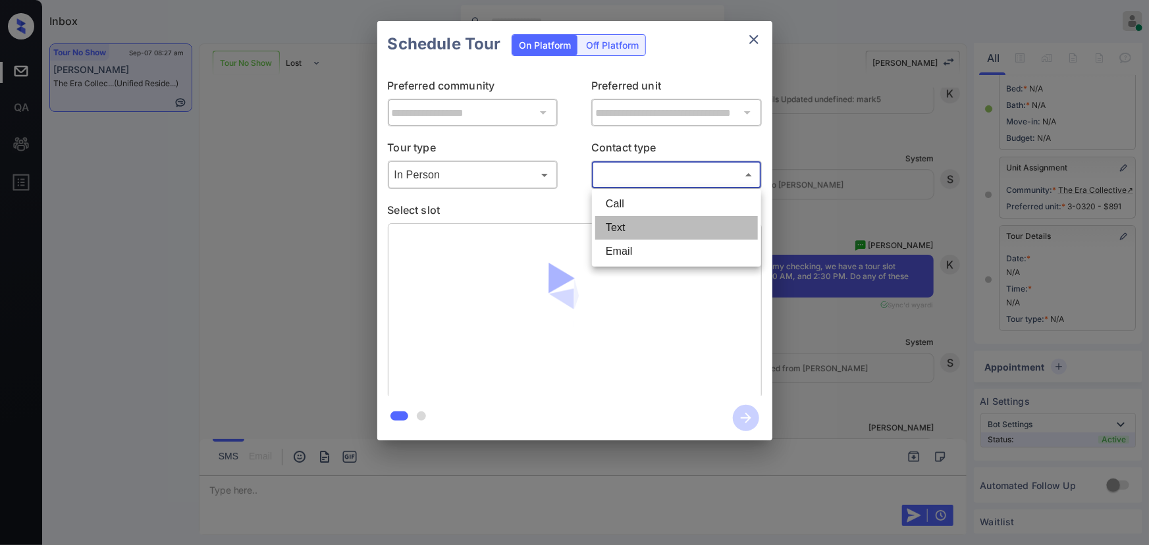
click at [625, 223] on li "Text" at bounding box center [676, 228] width 163 height 24
type input "****"
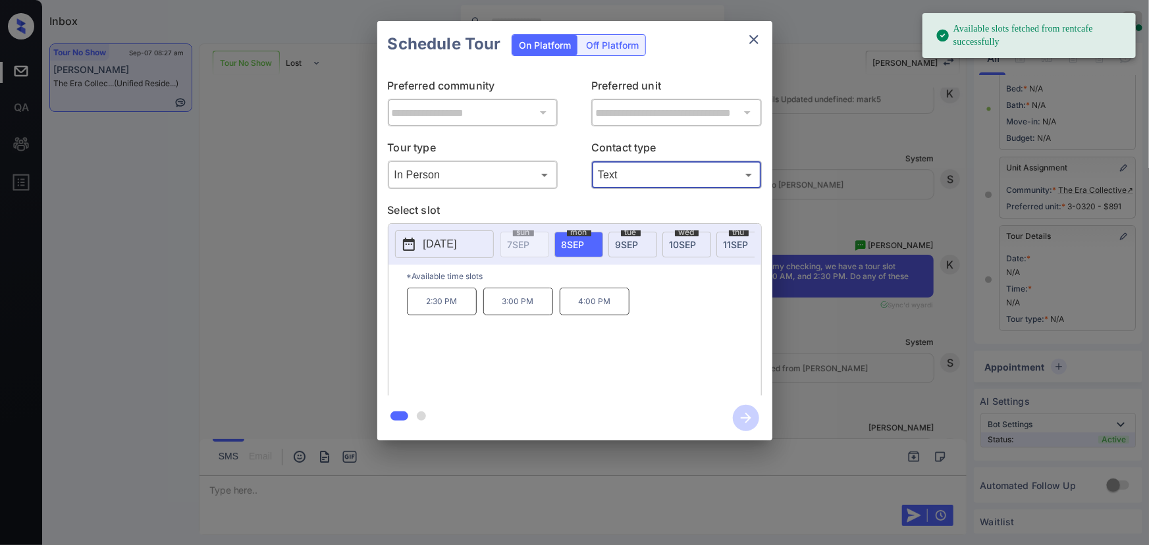
click at [625, 239] on span "9 SEP" at bounding box center [627, 244] width 23 height 11
click at [435, 306] on p "9:00 AM" at bounding box center [442, 302] width 70 height 28
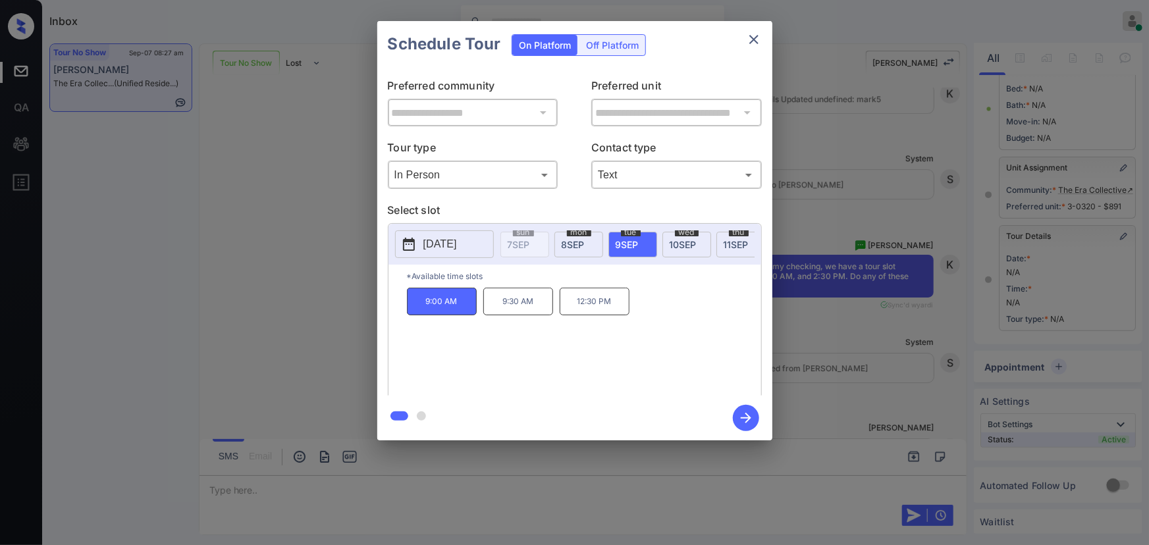
click at [749, 416] on icon "button" at bounding box center [746, 418] width 11 height 11
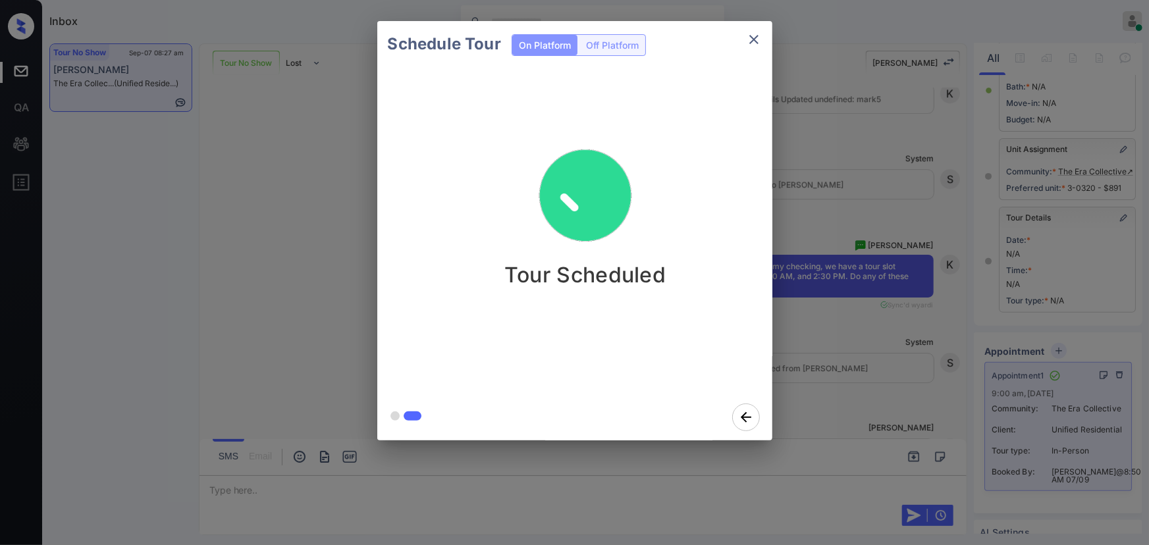
click at [754, 39] on icon "close" at bounding box center [753, 39] width 9 height 9
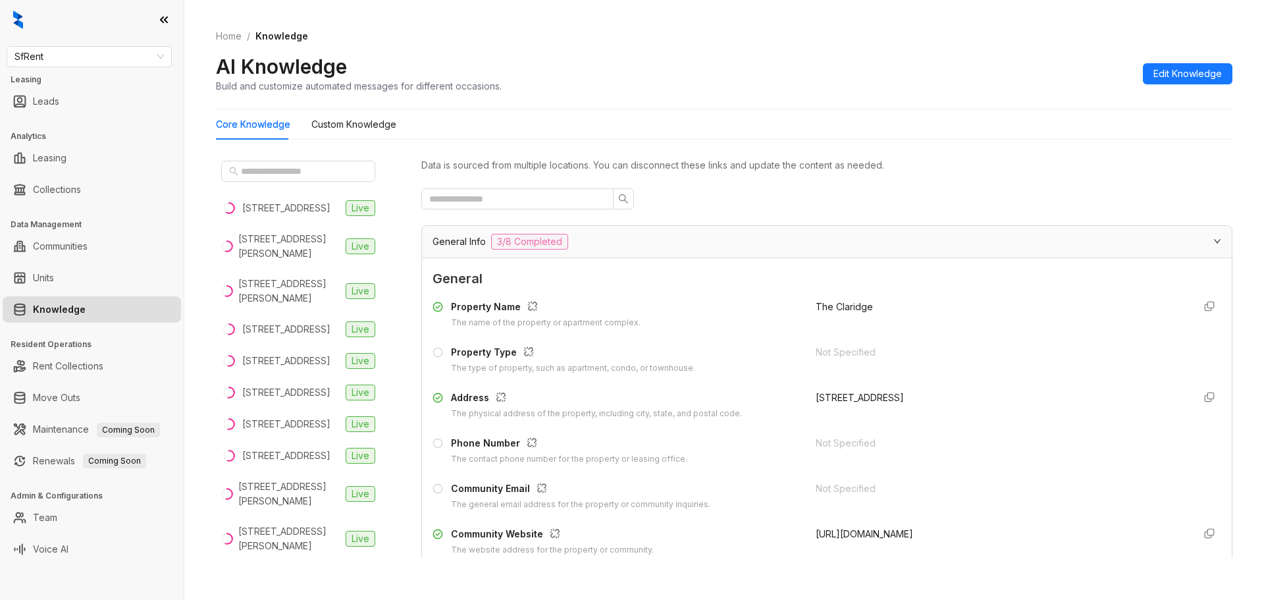
click at [71, 310] on link "Knowledge" at bounding box center [59, 309] width 53 height 26
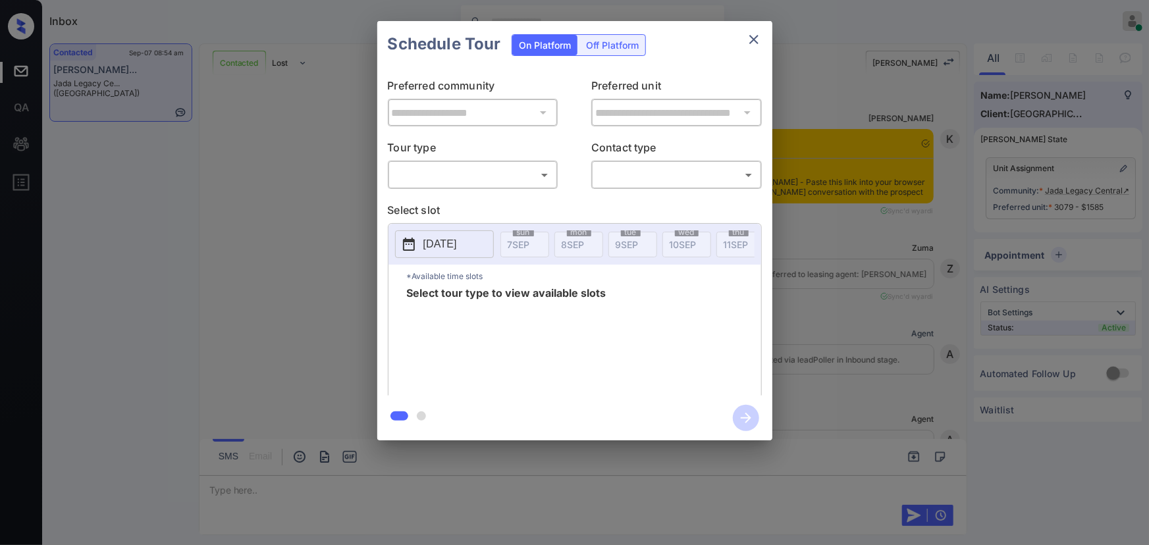
scroll to position [1350, 0]
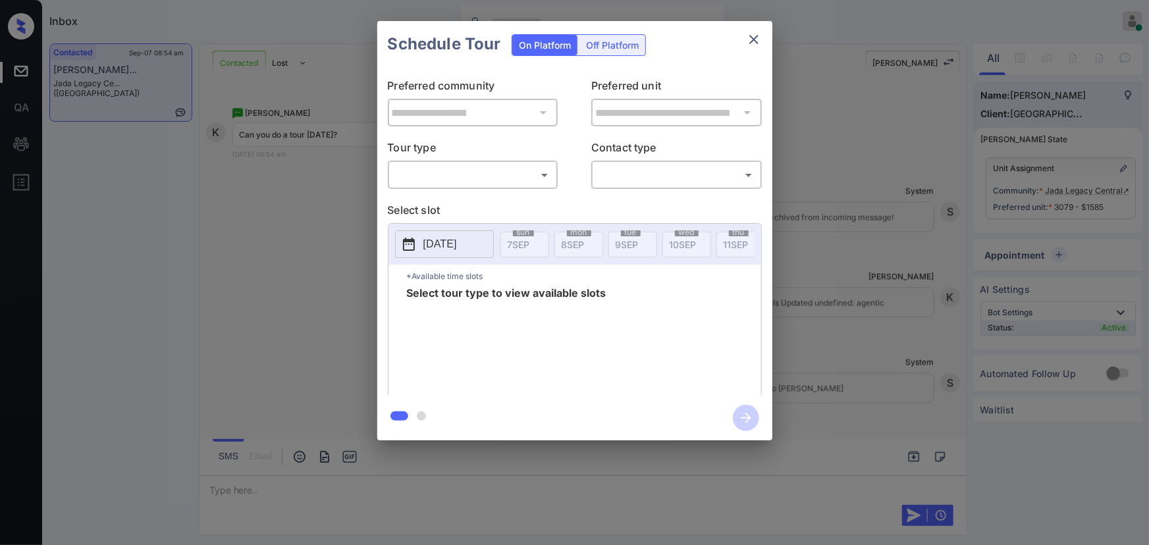
click at [489, 172] on body "Inbox [PERSON_NAME] Online Set yourself offline Set yourself on break Profile S…" at bounding box center [574, 272] width 1149 height 545
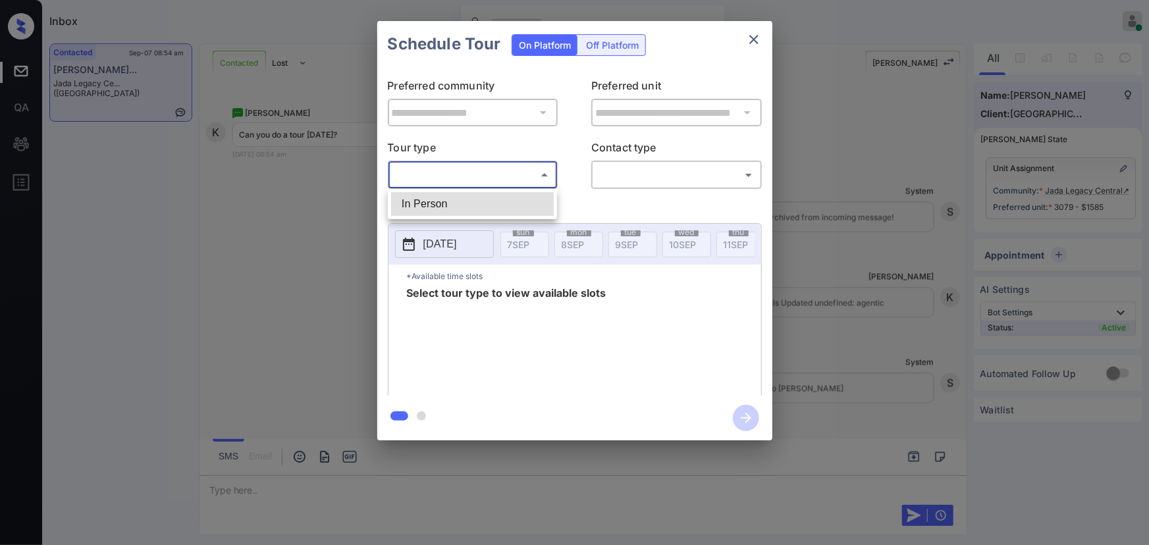
drag, startPoint x: 469, startPoint y: 201, endPoint x: 625, endPoint y: 178, distance: 157.6
click at [475, 199] on li "In Person" at bounding box center [472, 204] width 163 height 24
type input "********"
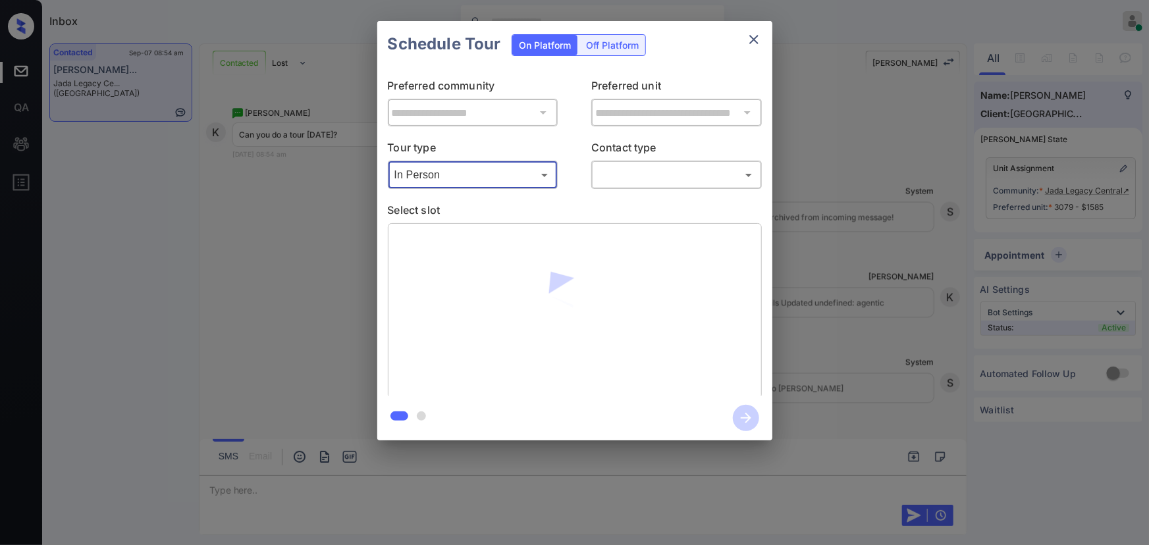
click at [633, 176] on body "Inbox Kenneth Umali Online Set yourself offline Set yourself on break Profile S…" at bounding box center [574, 272] width 1149 height 545
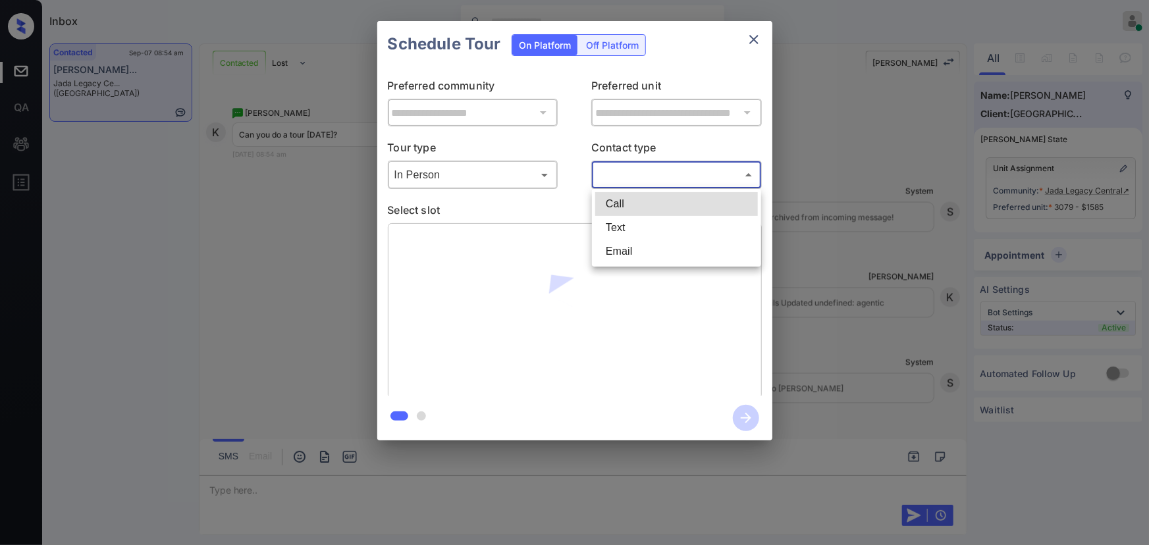
click at [625, 220] on li "Text" at bounding box center [676, 228] width 163 height 24
type input "****"
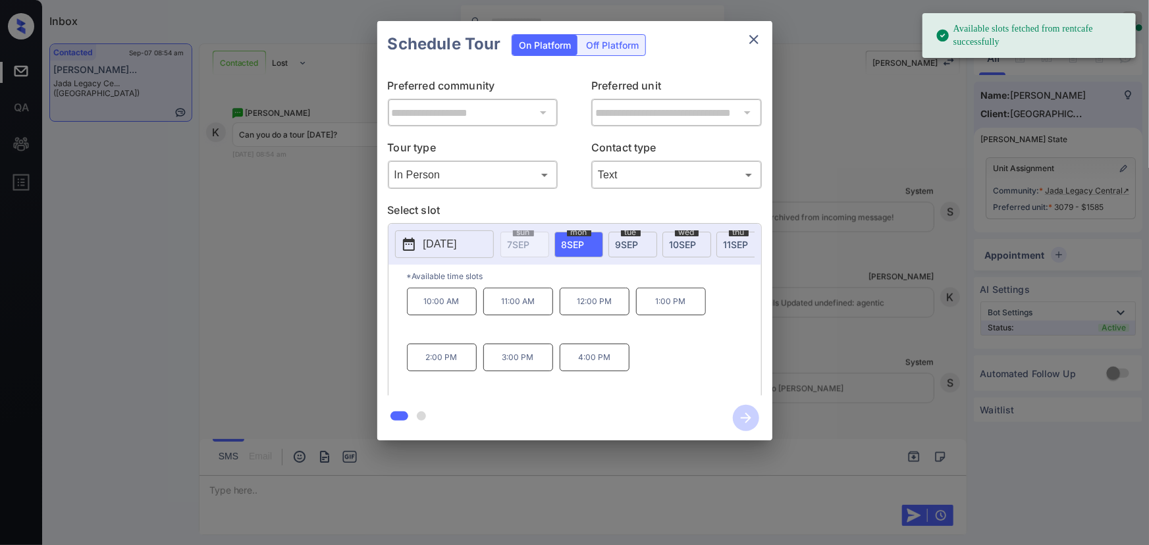
click at [445, 239] on p "2025-09-08" at bounding box center [440, 244] width 34 height 16
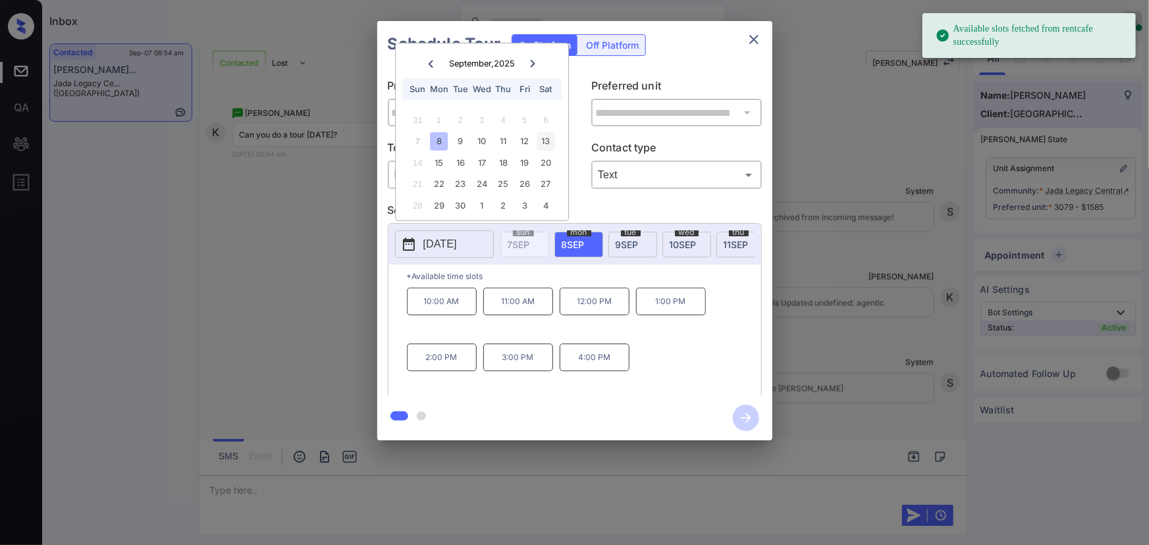
click at [546, 141] on div "13" at bounding box center [546, 141] width 18 height 18
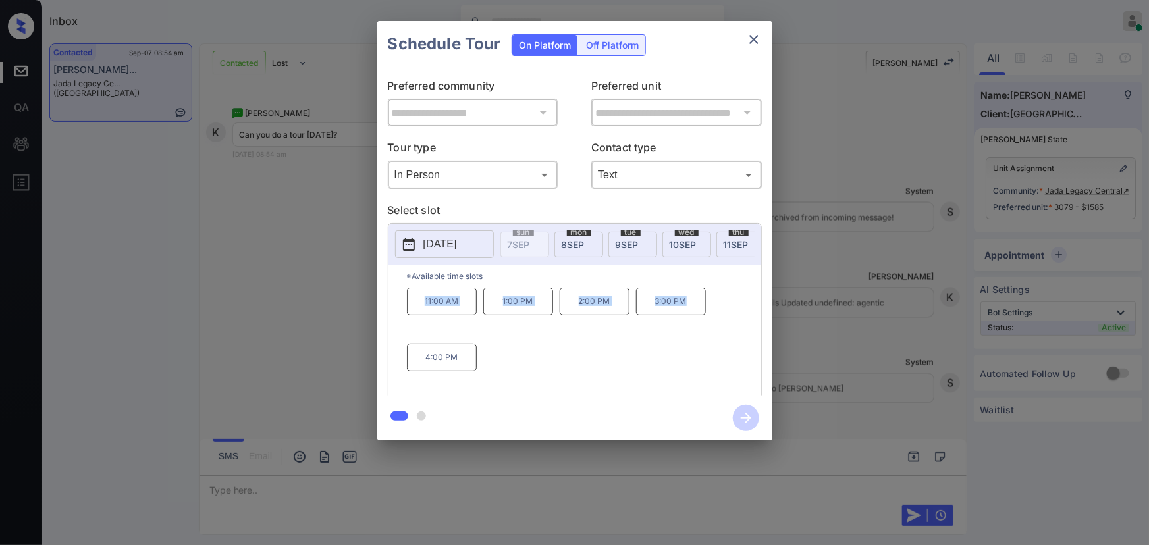
drag, startPoint x: 691, startPoint y: 306, endPoint x: 397, endPoint y: 307, distance: 294.3
click at [397, 307] on div "*Available time slots 11:00 AM 1:00 PM 2:00 PM 3:00 PM 4:00 PM" at bounding box center [574, 332] width 373 height 135
copy div "11:00 AM 1:00 PM 2:00 PM 3:00 PM"
click at [462, 485] on div at bounding box center [574, 272] width 1149 height 545
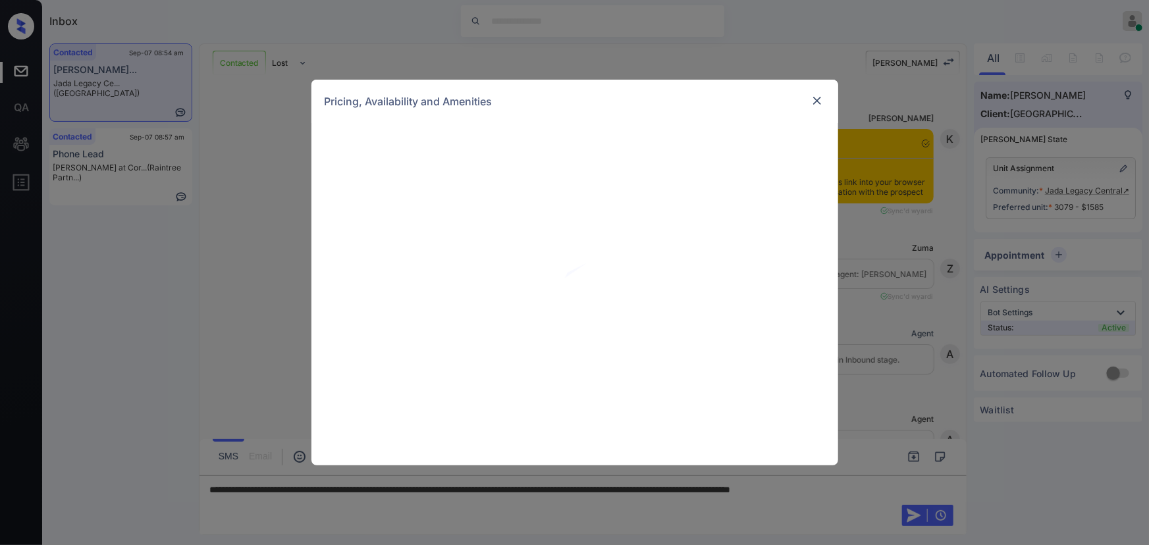
scroll to position [991, 0]
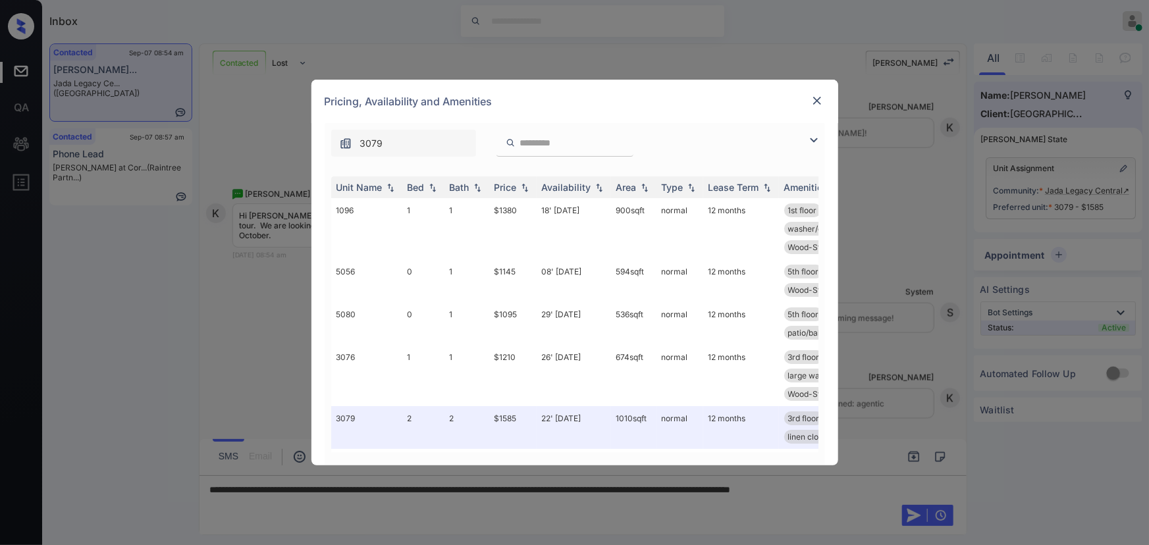
drag, startPoint x: 812, startPoint y: 138, endPoint x: 688, endPoint y: 162, distance: 126.1
click at [812, 137] on img at bounding box center [814, 140] width 16 height 16
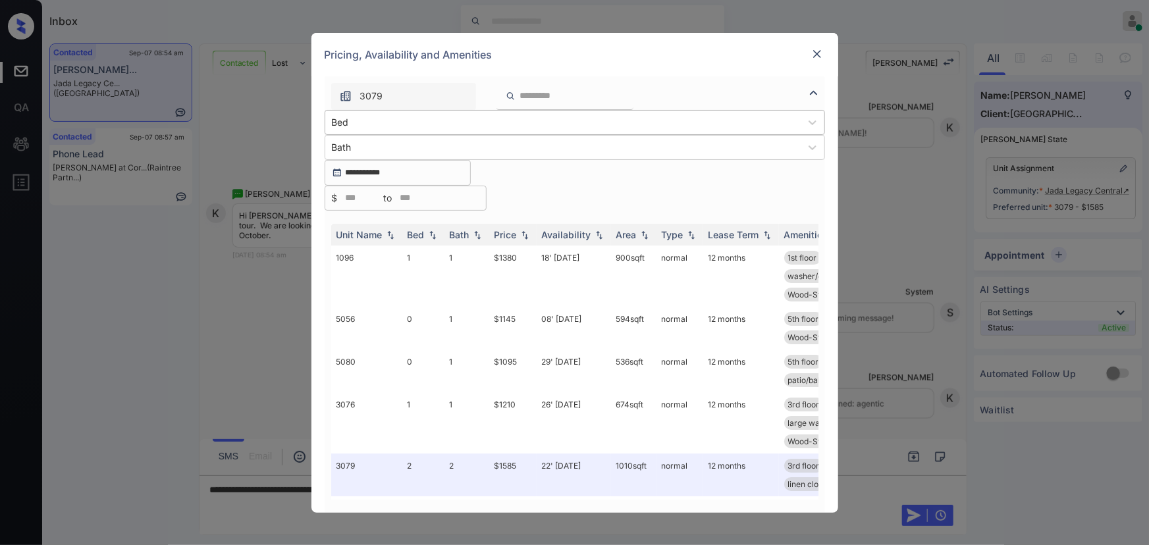
click at [357, 132] on div "Bed" at bounding box center [562, 122] width 475 height 19
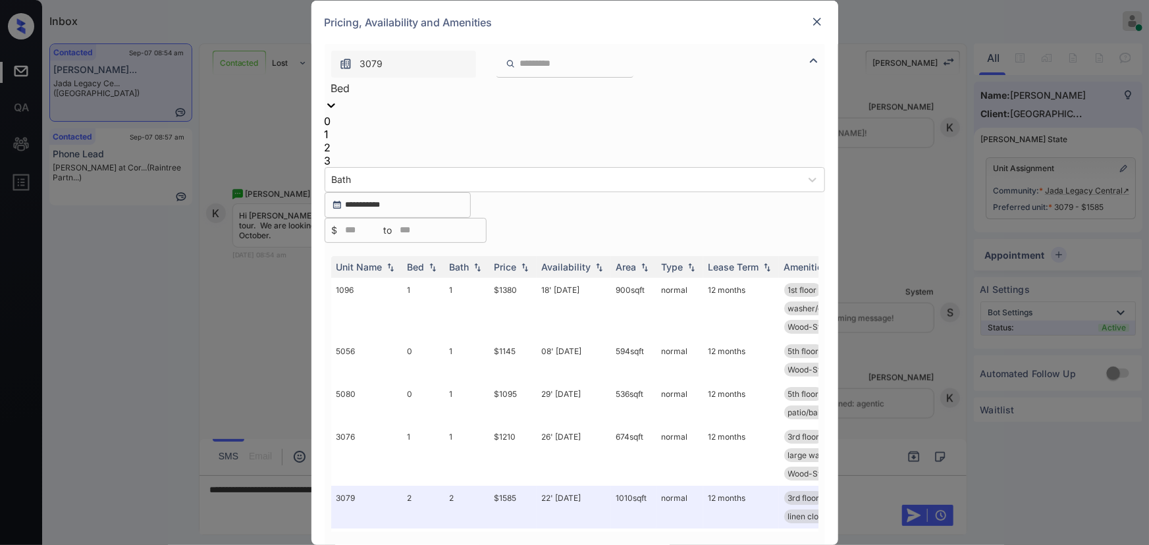
click at [342, 167] on div "3" at bounding box center [575, 160] width 500 height 13
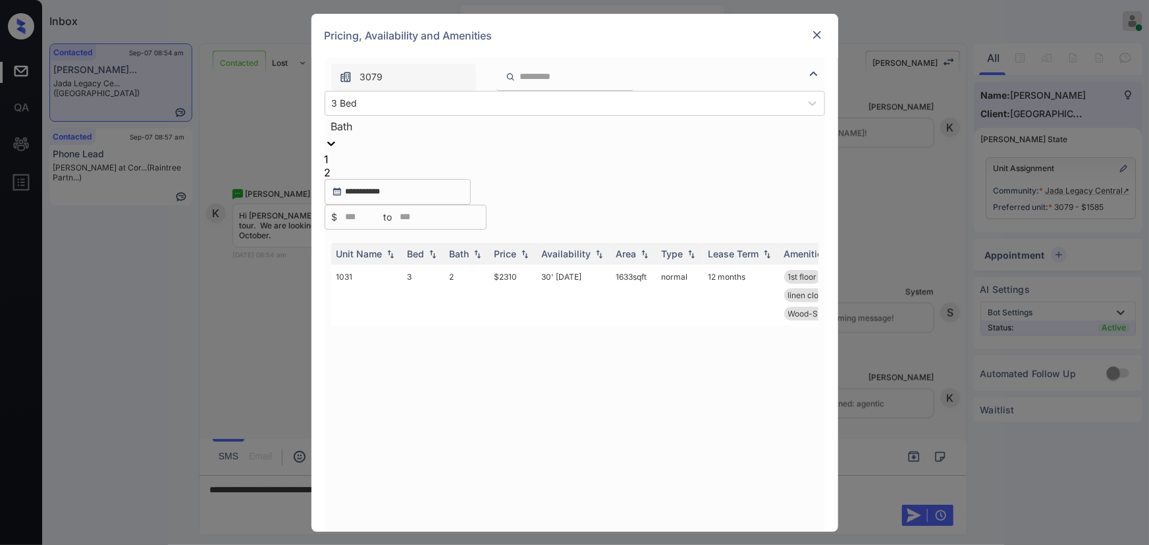
click at [432, 137] on div "Bath" at bounding box center [575, 126] width 500 height 21
click at [431, 179] on div "2" at bounding box center [575, 172] width 500 height 13
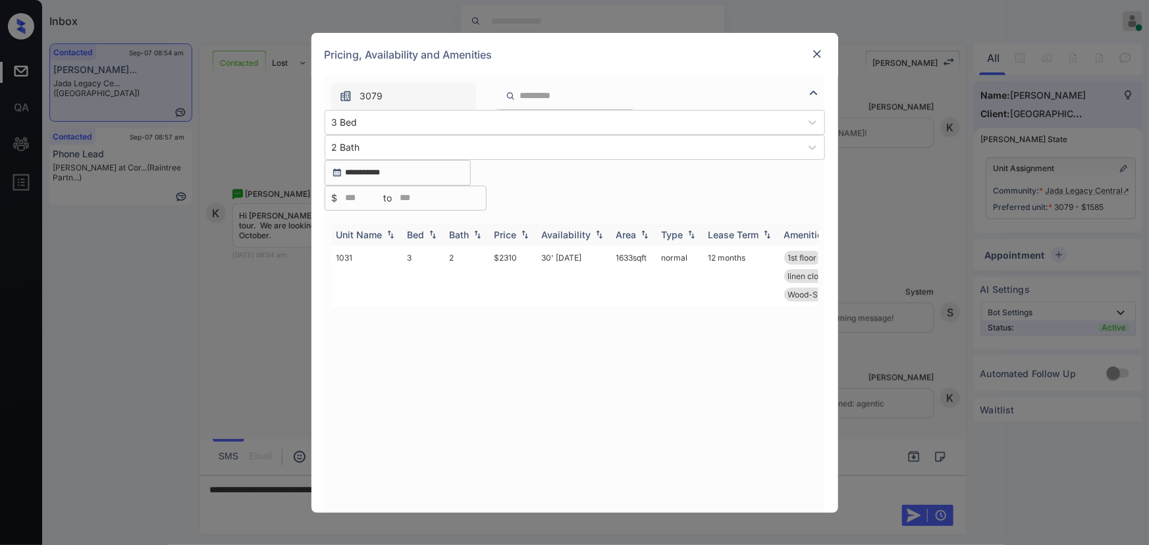
click at [524, 230] on img at bounding box center [524, 234] width 13 height 9
click at [524, 230] on img at bounding box center [524, 235] width 13 height 10
click at [523, 246] on td "$2310" at bounding box center [512, 276] width 47 height 61
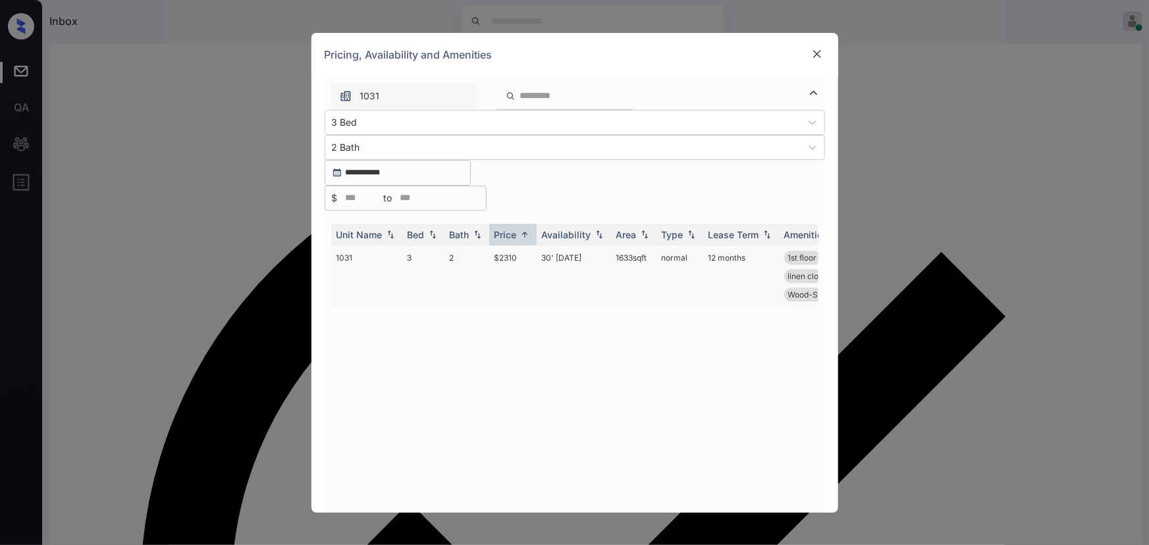
copy td "1633 sqft"
drag, startPoint x: 647, startPoint y: 224, endPoint x: 612, endPoint y: 223, distance: 34.9
click at [613, 246] on td "1633 sqft" at bounding box center [633, 276] width 45 height 61
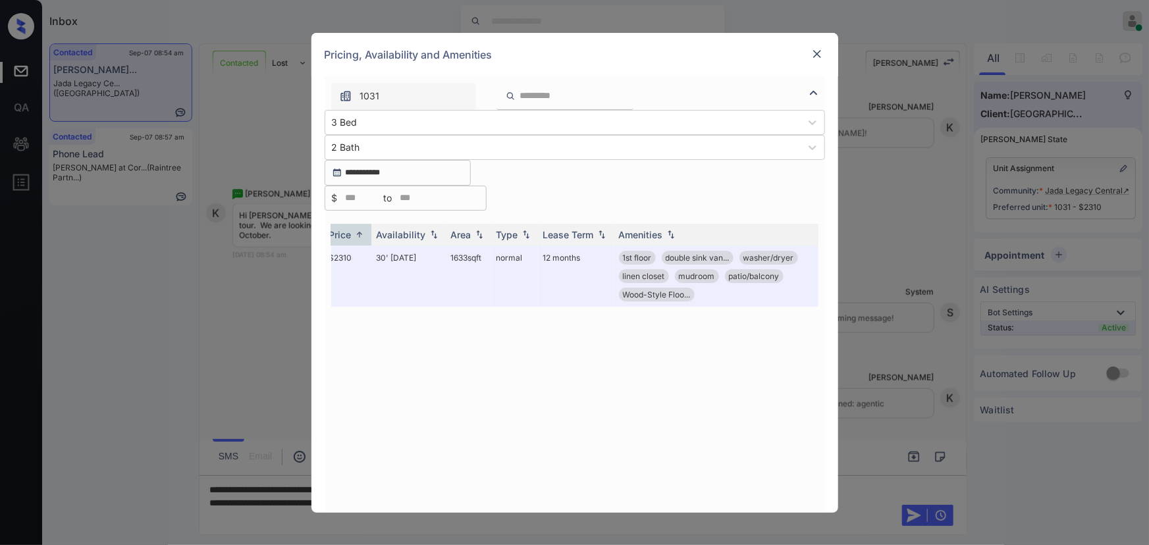
scroll to position [0, 169]
click at [598, 527] on div "**********" at bounding box center [574, 272] width 1149 height 545
click at [816, 61] on img at bounding box center [816, 53] width 13 height 13
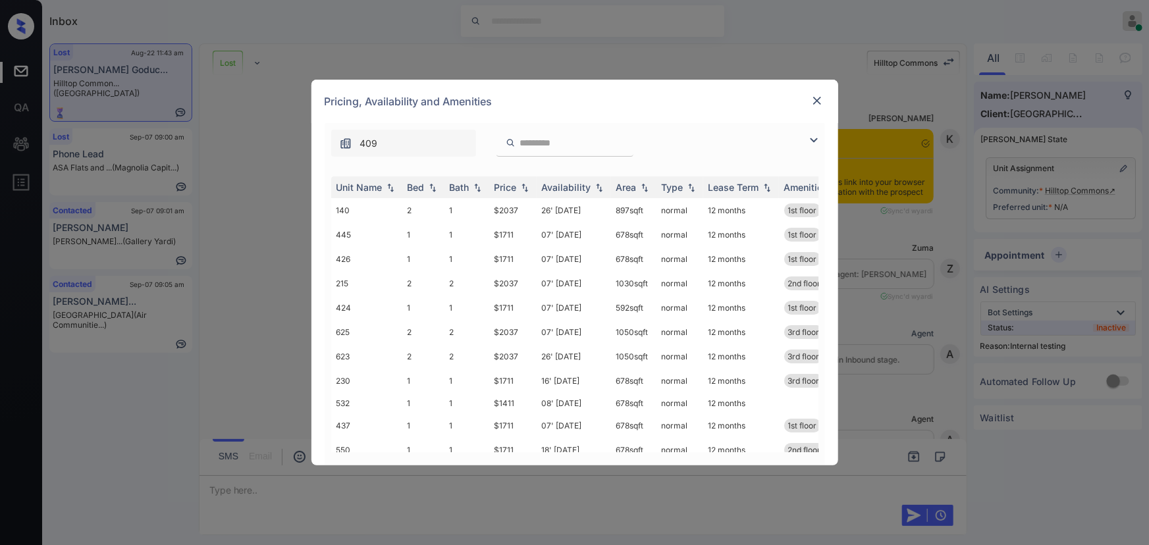
scroll to position [5053, 0]
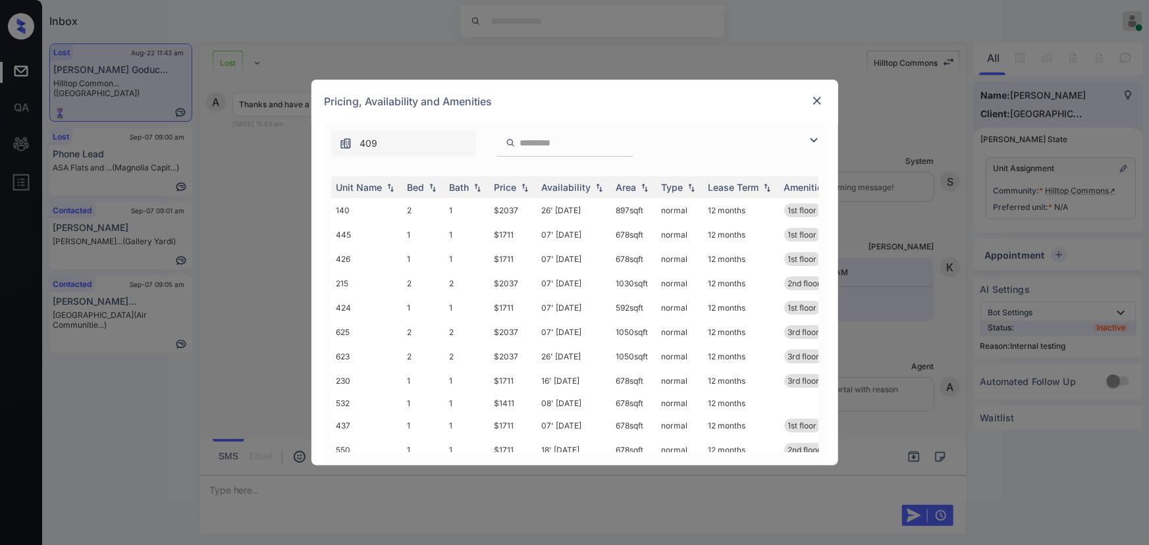
click at [810, 139] on img at bounding box center [814, 140] width 16 height 16
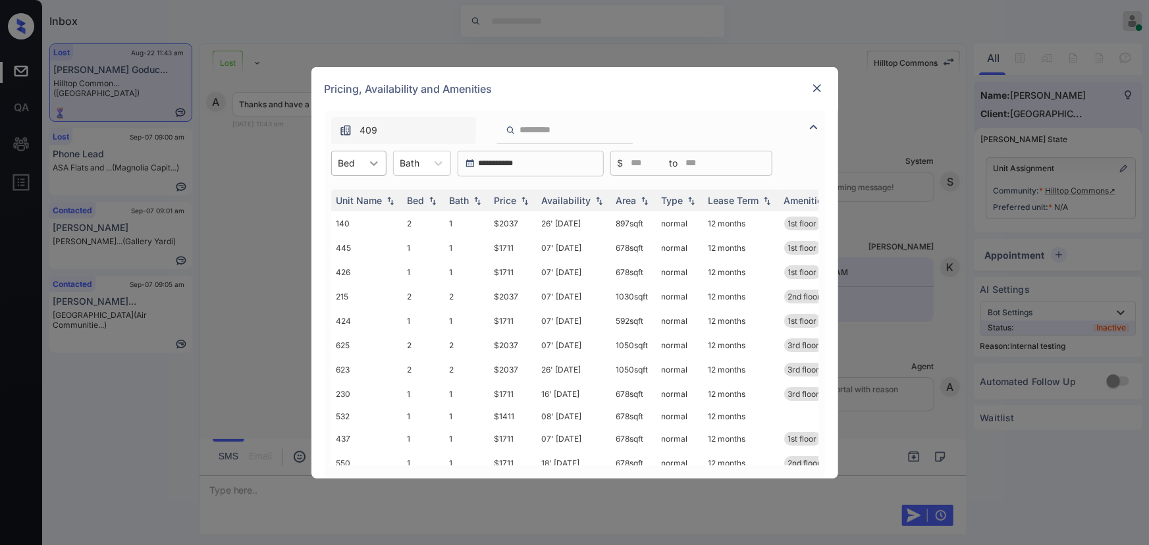
click at [363, 163] on div at bounding box center [374, 163] width 24 height 24
click at [342, 221] on div "2" at bounding box center [358, 219] width 55 height 24
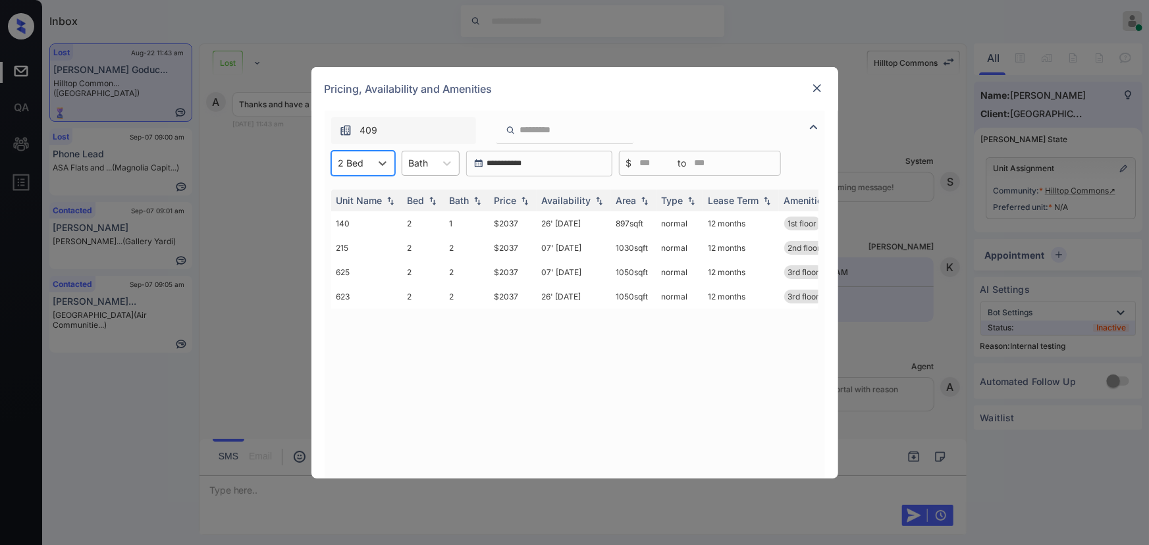
click at [434, 166] on div "Bath" at bounding box center [418, 162] width 33 height 19
drag, startPoint x: 427, startPoint y: 197, endPoint x: 442, endPoint y: 160, distance: 39.9
click at [427, 196] on div "1" at bounding box center [431, 196] width 58 height 24
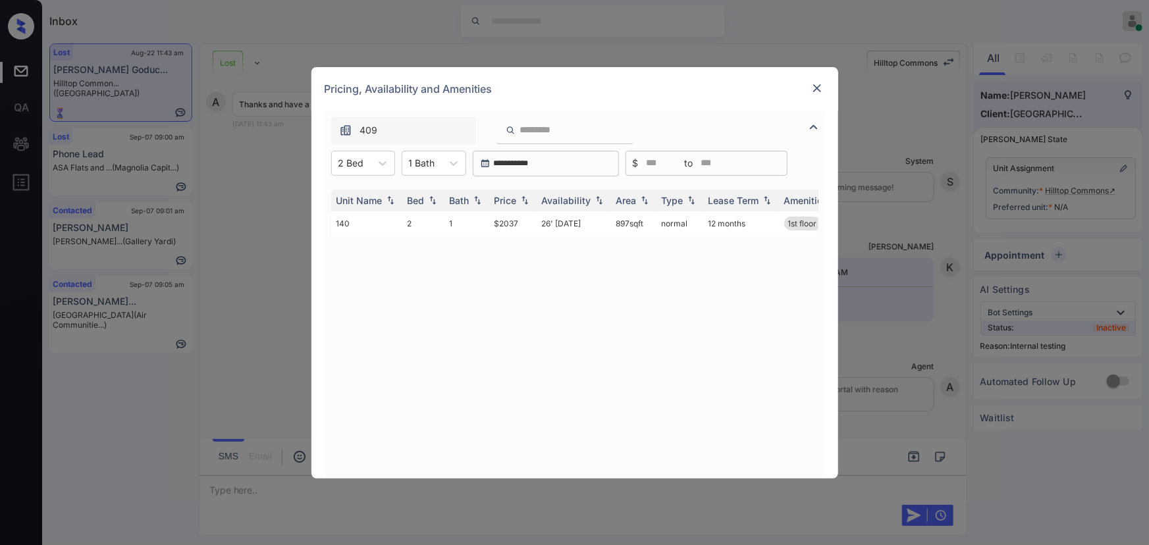
click at [814, 86] on img at bounding box center [816, 88] width 13 height 13
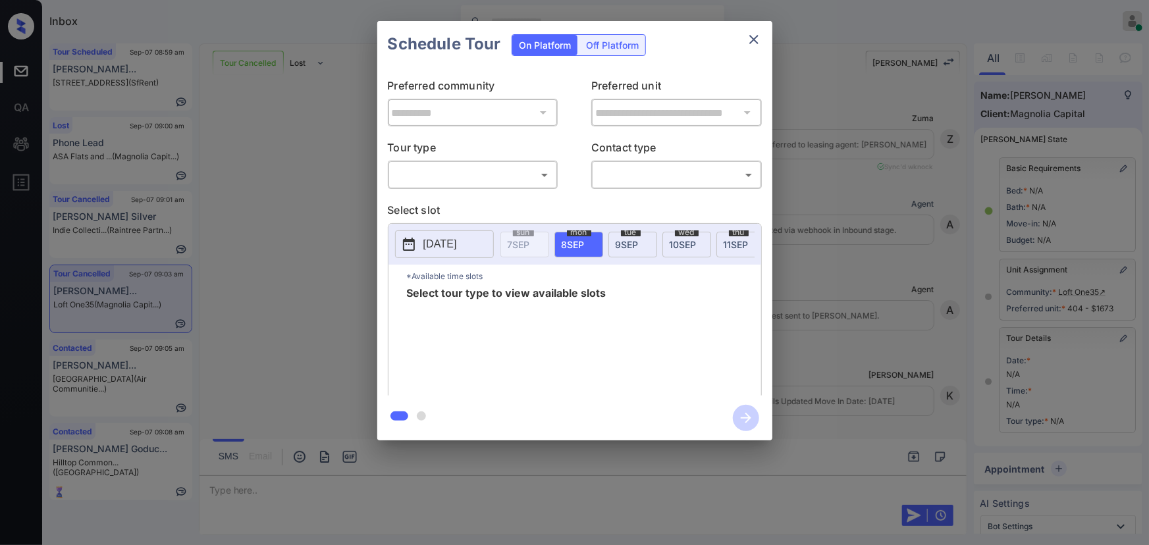
scroll to position [8566, 0]
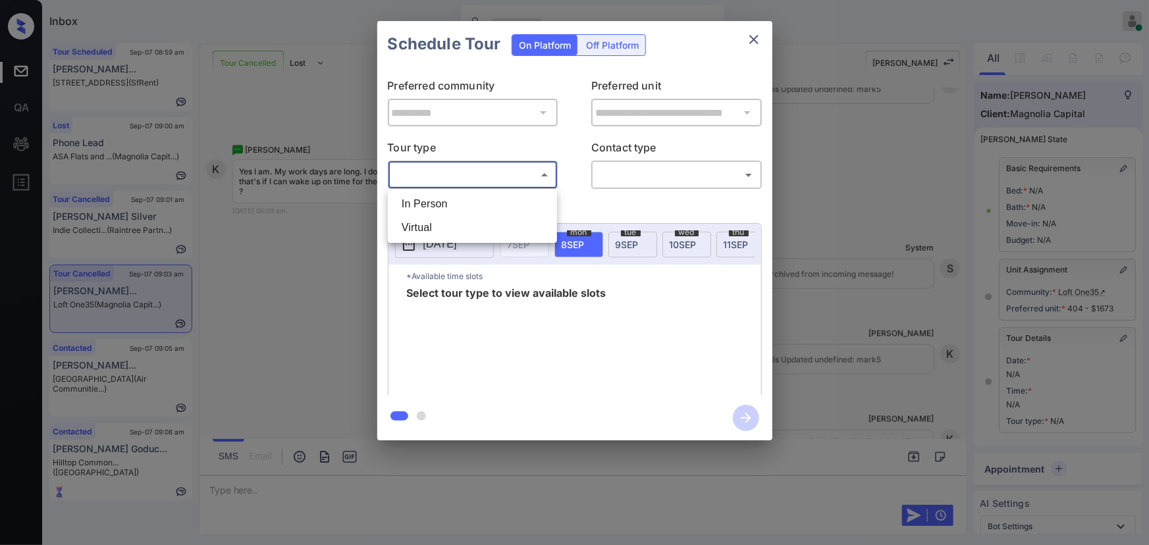
click at [487, 176] on body "Inbox Kenneth Umali Online Set yourself offline Set yourself on break Profile S…" at bounding box center [574, 272] width 1149 height 545
drag, startPoint x: 473, startPoint y: 204, endPoint x: 506, endPoint y: 203, distance: 32.3
click at [478, 204] on li "In Person" at bounding box center [472, 204] width 163 height 24
type input "********"
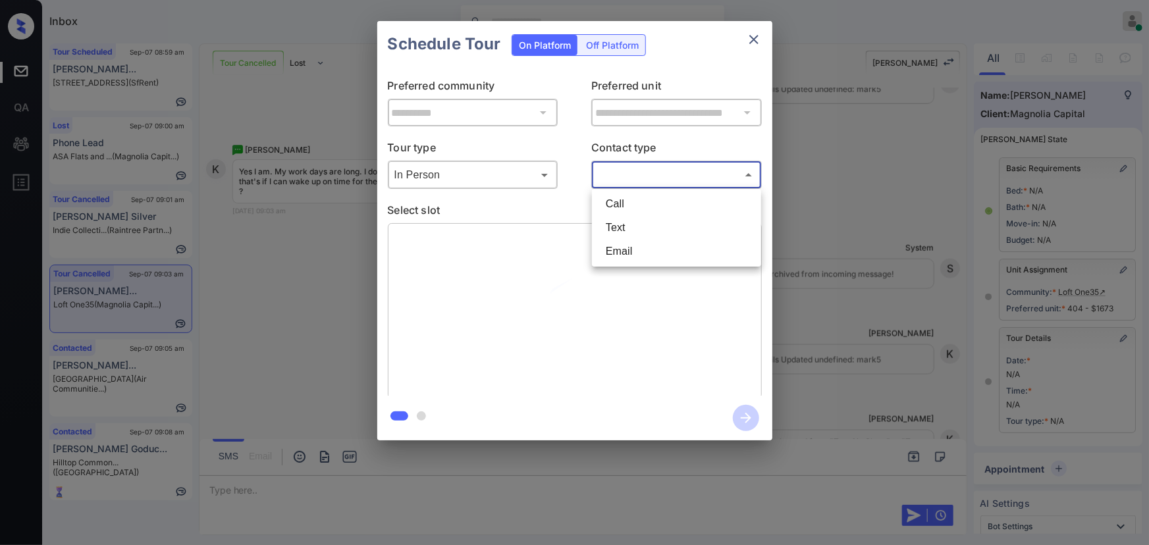
click at [659, 175] on body "Inbox Kenneth Umali Online Set yourself offline Set yourself on break Profile S…" at bounding box center [574, 272] width 1149 height 545
click at [623, 221] on li "Text" at bounding box center [676, 228] width 163 height 24
type input "****"
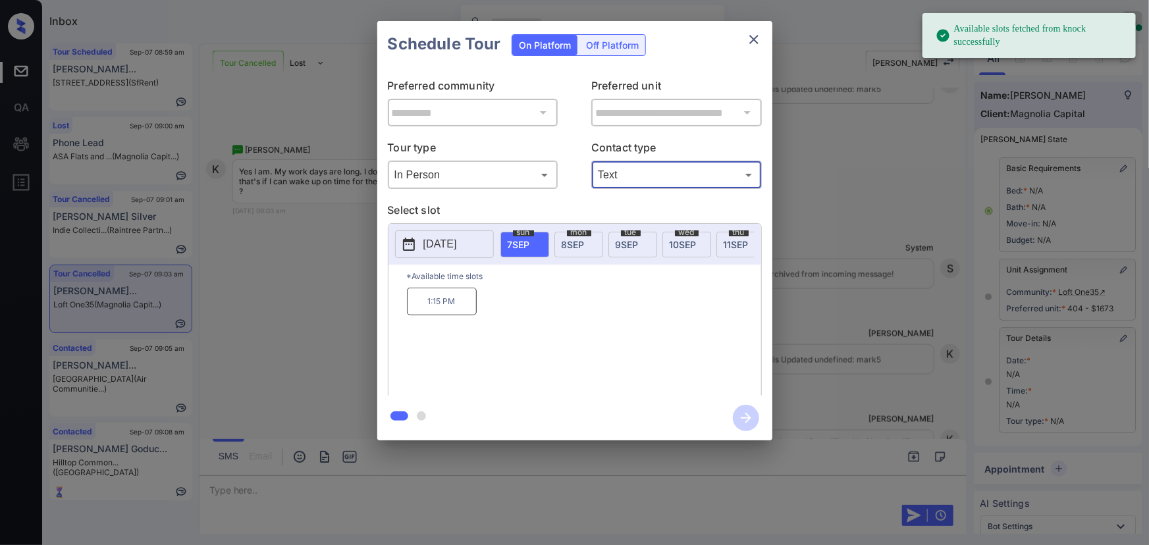
click at [444, 242] on p "[DATE]" at bounding box center [440, 244] width 34 height 16
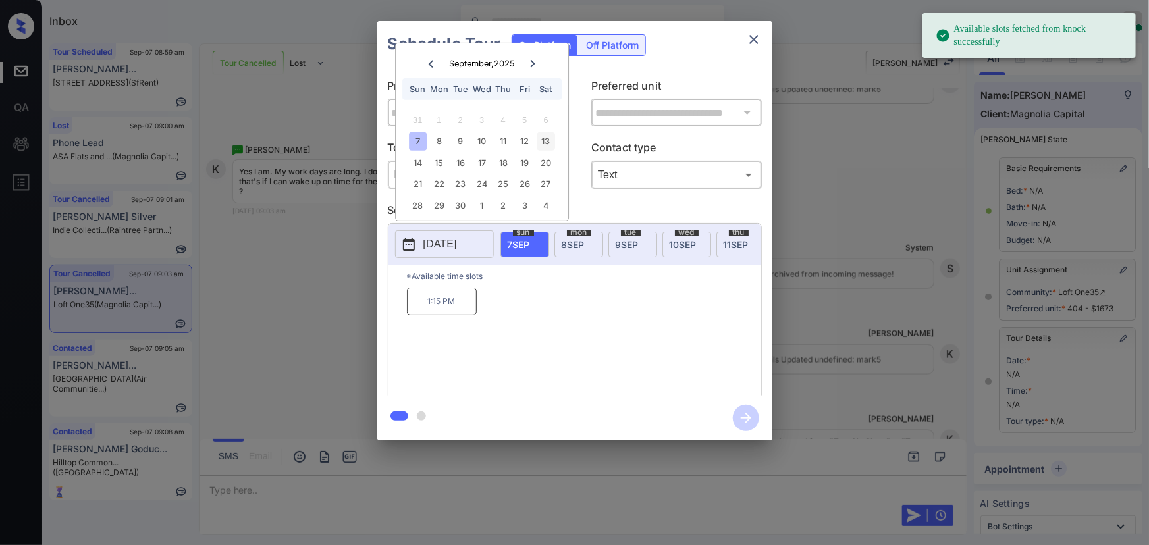
click at [541, 142] on div "13" at bounding box center [546, 141] width 18 height 18
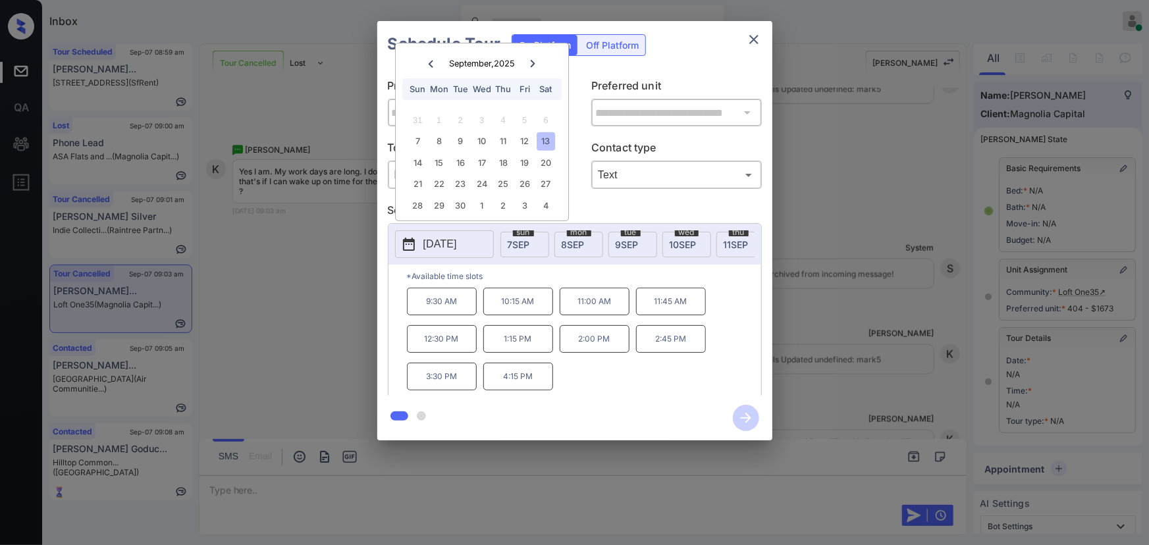
click at [545, 381] on p "4:15 PM" at bounding box center [518, 377] width 70 height 28
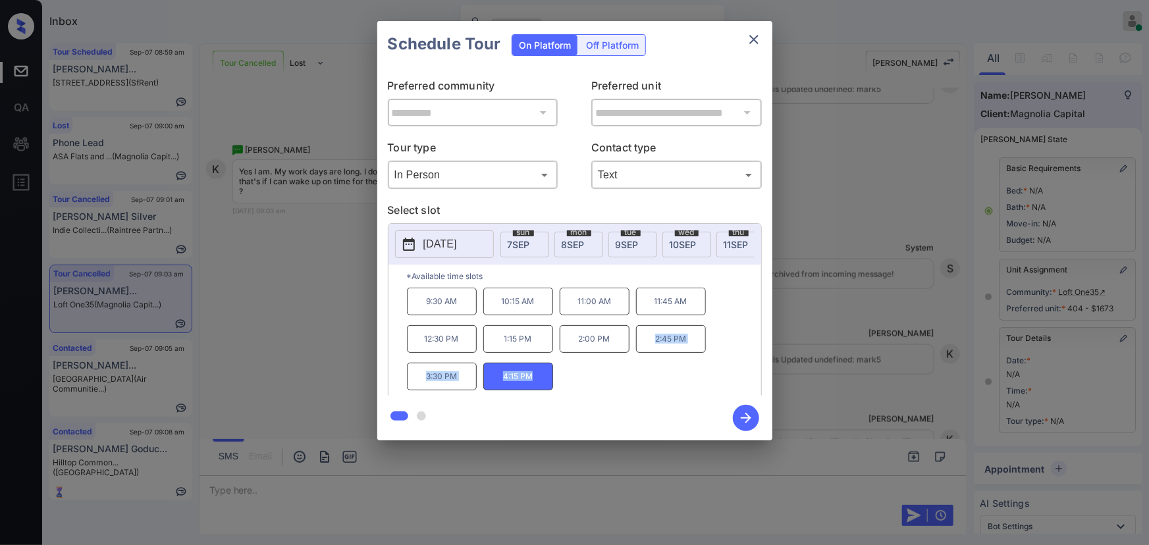
drag, startPoint x: 545, startPoint y: 381, endPoint x: 650, endPoint y: 350, distance: 109.2
click at [650, 350] on div "9:30 AM 10:15 AM 11:00 AM 11:45 AM 12:30 PM 1:15 PM 2:00 PM 2:45 PM 3:30 PM 4:1…" at bounding box center [584, 340] width 354 height 105
copy div "2:45 PM 3:30 PM 4:15 PM"
click at [820, 485] on div at bounding box center [574, 272] width 1149 height 545
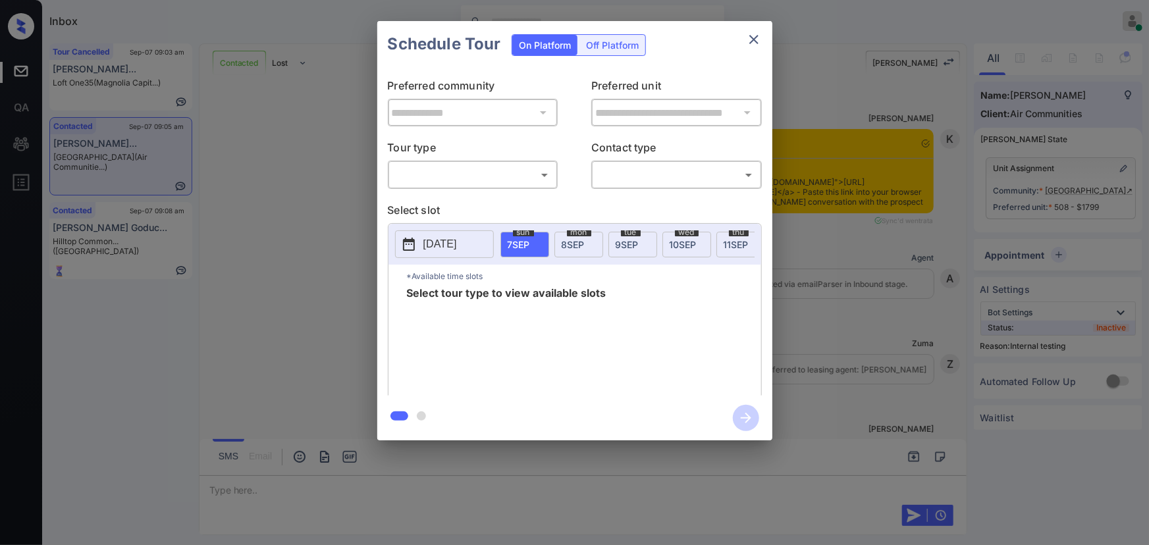
scroll to position [6393, 0]
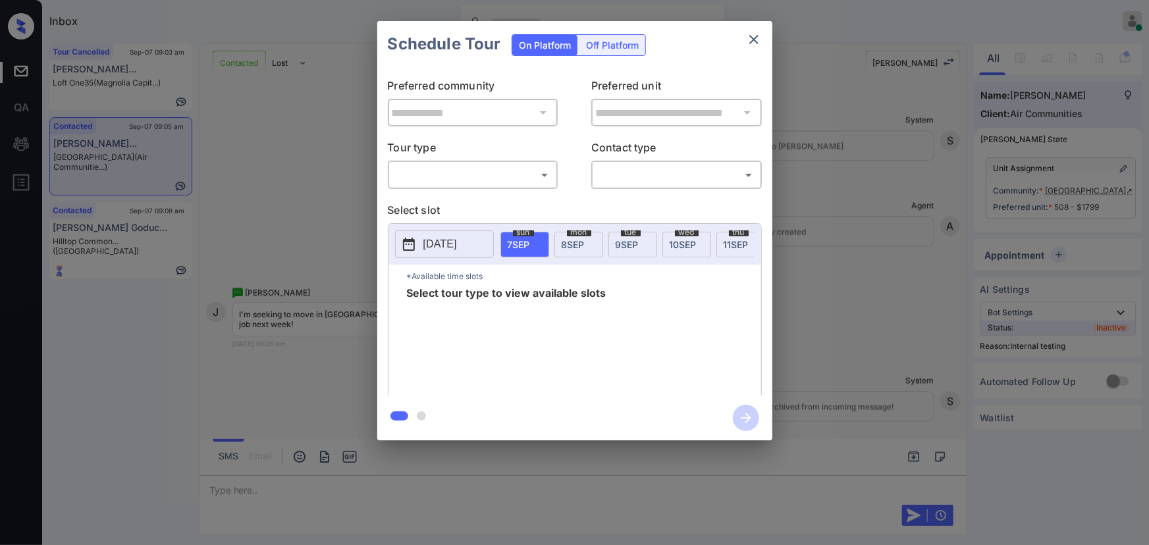
click at [474, 180] on body "Inbox [PERSON_NAME] Online Set yourself offline Set yourself on break Profile S…" at bounding box center [574, 272] width 1149 height 545
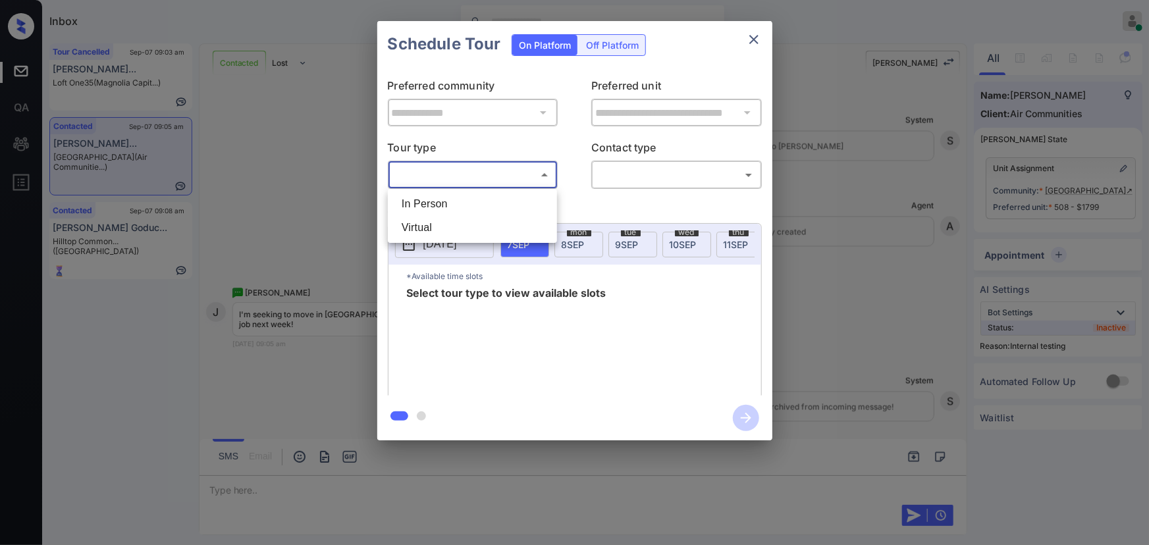
click at [460, 199] on li "In Person" at bounding box center [472, 204] width 163 height 24
type input "********"
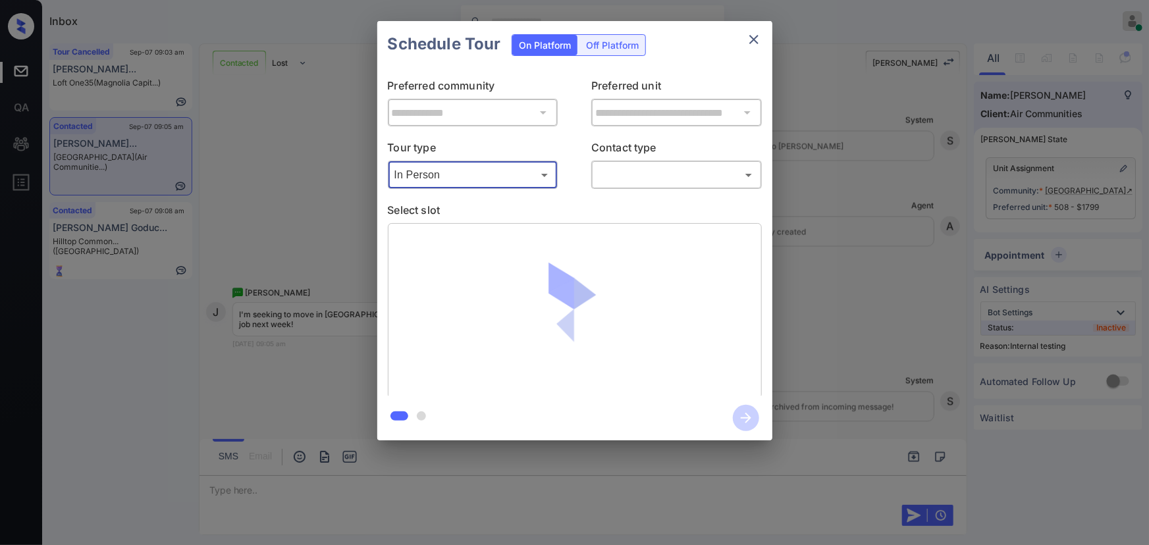
click at [621, 163] on div "​ ​" at bounding box center [676, 175] width 171 height 28
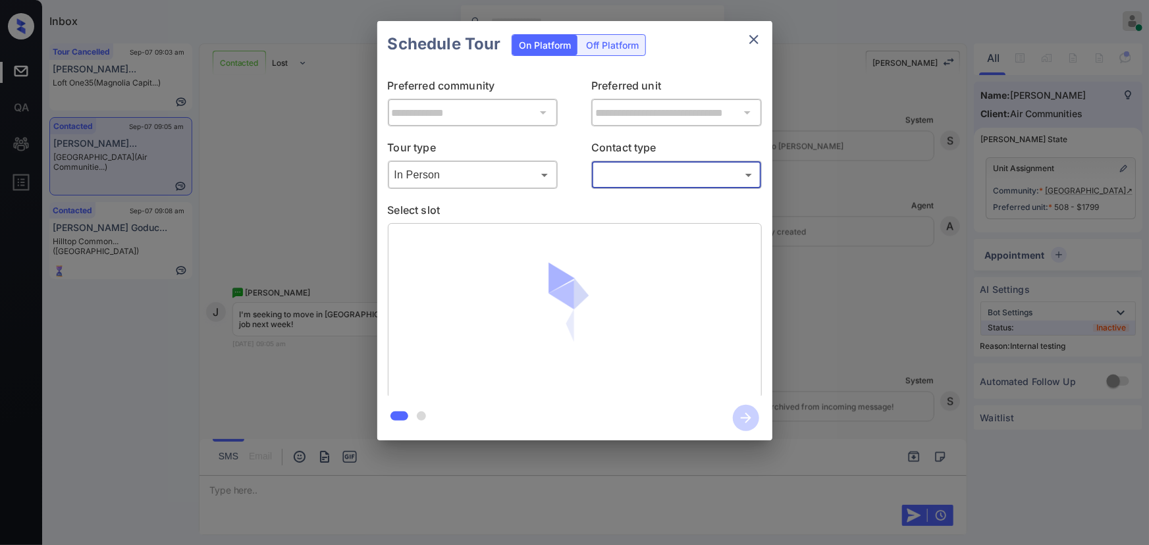
click at [624, 178] on body "Inbox [PERSON_NAME] Online Set yourself offline Set yourself on break Profile S…" at bounding box center [574, 272] width 1149 height 545
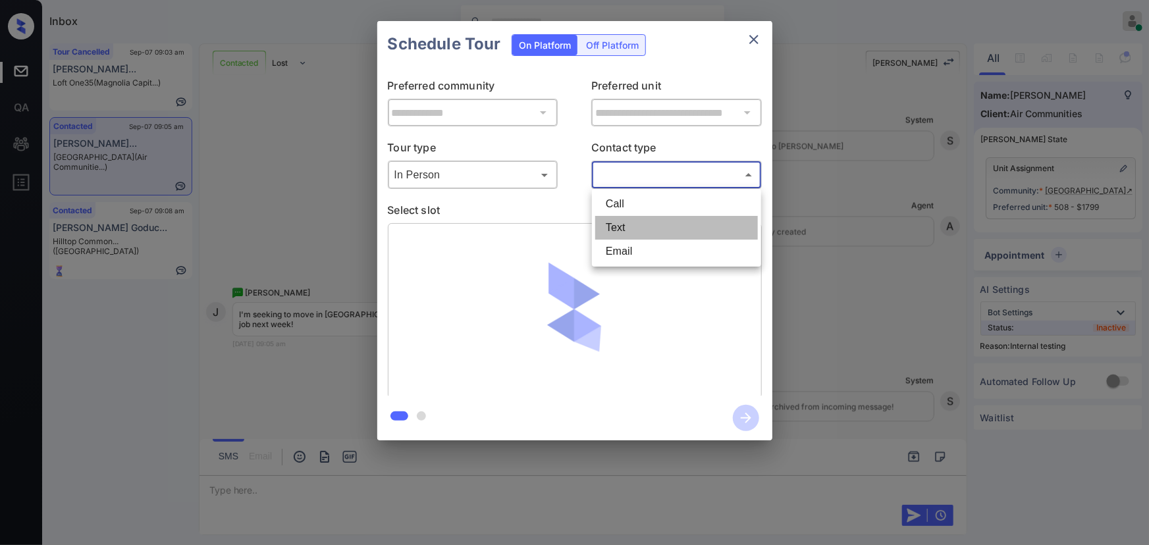
click at [612, 217] on li "Text" at bounding box center [676, 228] width 163 height 24
type input "****"
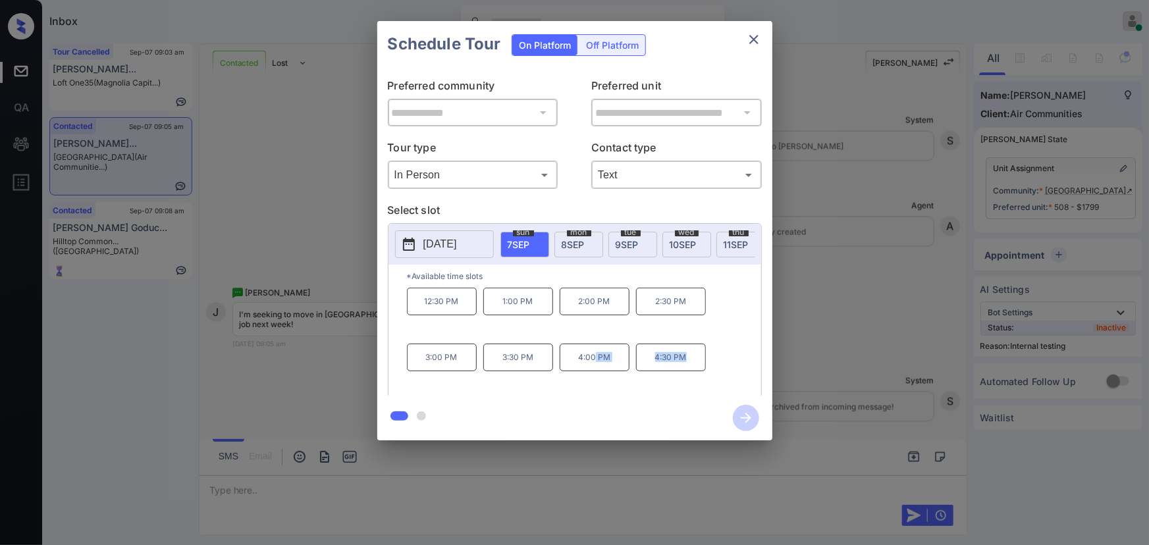
drag, startPoint x: 688, startPoint y: 360, endPoint x: 595, endPoint y: 361, distance: 92.8
click at [595, 361] on div "12:30 PM 1:00 PM 2:00 PM 2:30 PM 3:00 PM 3:30 PM 4:00 PM 4:30 PM" at bounding box center [584, 340] width 354 height 105
click at [582, 242] on span "[DATE]" at bounding box center [573, 244] width 23 height 11
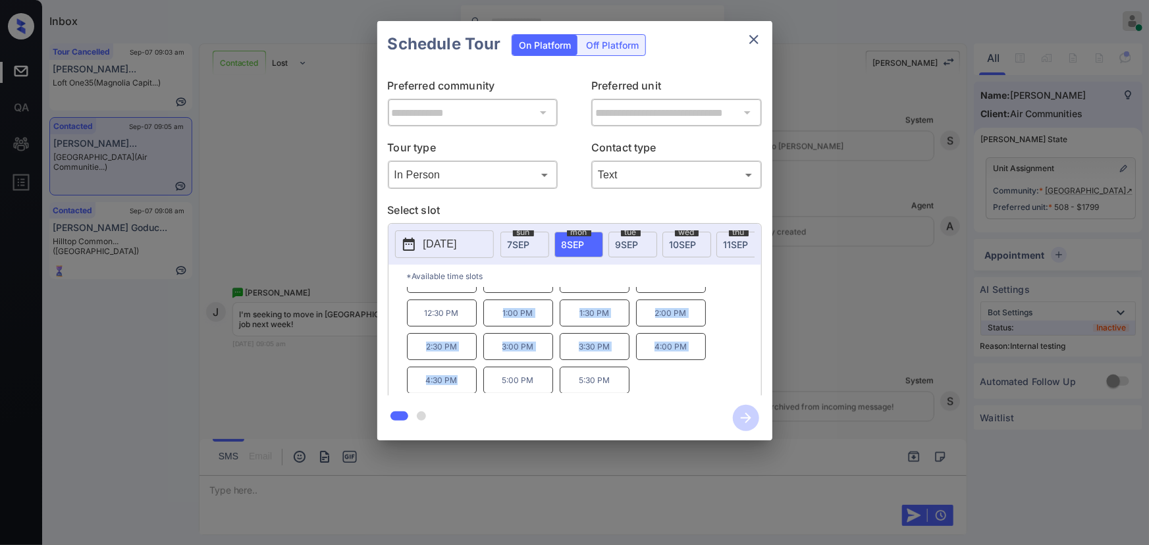
scroll to position [0, 0]
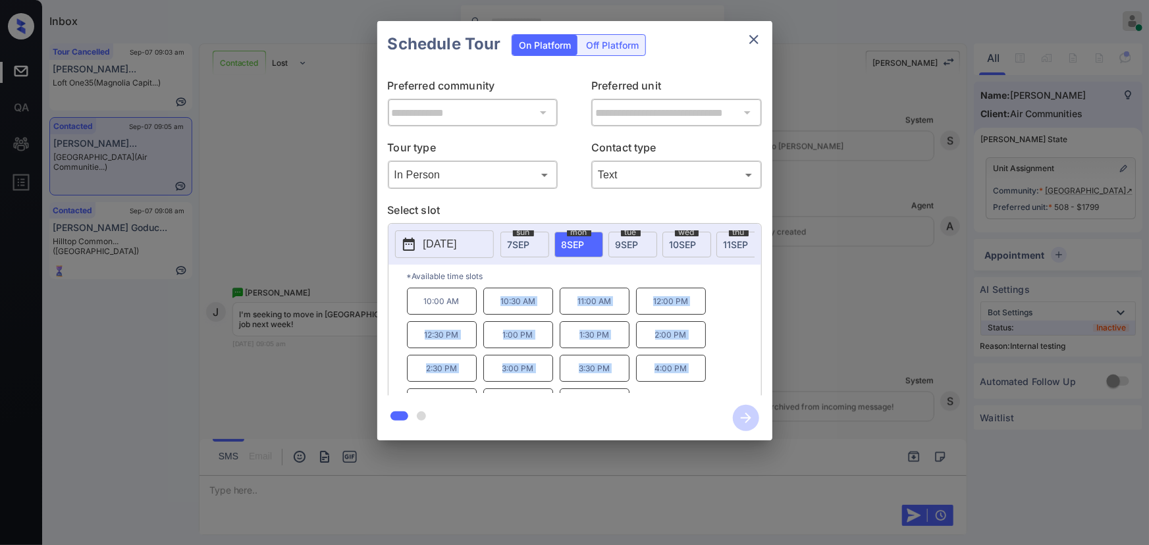
drag, startPoint x: 460, startPoint y: 375, endPoint x: 458, endPoint y: 301, distance: 73.8
click at [458, 301] on div "10:00 AM 10:30 AM 11:00 AM 12:00 PM 12:30 PM 1:00 PM 1:30 PM 2:00 PM 2:30 PM 3:…" at bounding box center [584, 340] width 354 height 105
copy div "10:30 AM 11:00 AM 12:00 PM 12:30 PM 1:00 PM 1:30 PM 2:00 PM 2:30 PM 3:00 PM 3:3…"
click at [454, 483] on div at bounding box center [574, 272] width 1149 height 545
